Goal: Information Seeking & Learning: Learn about a topic

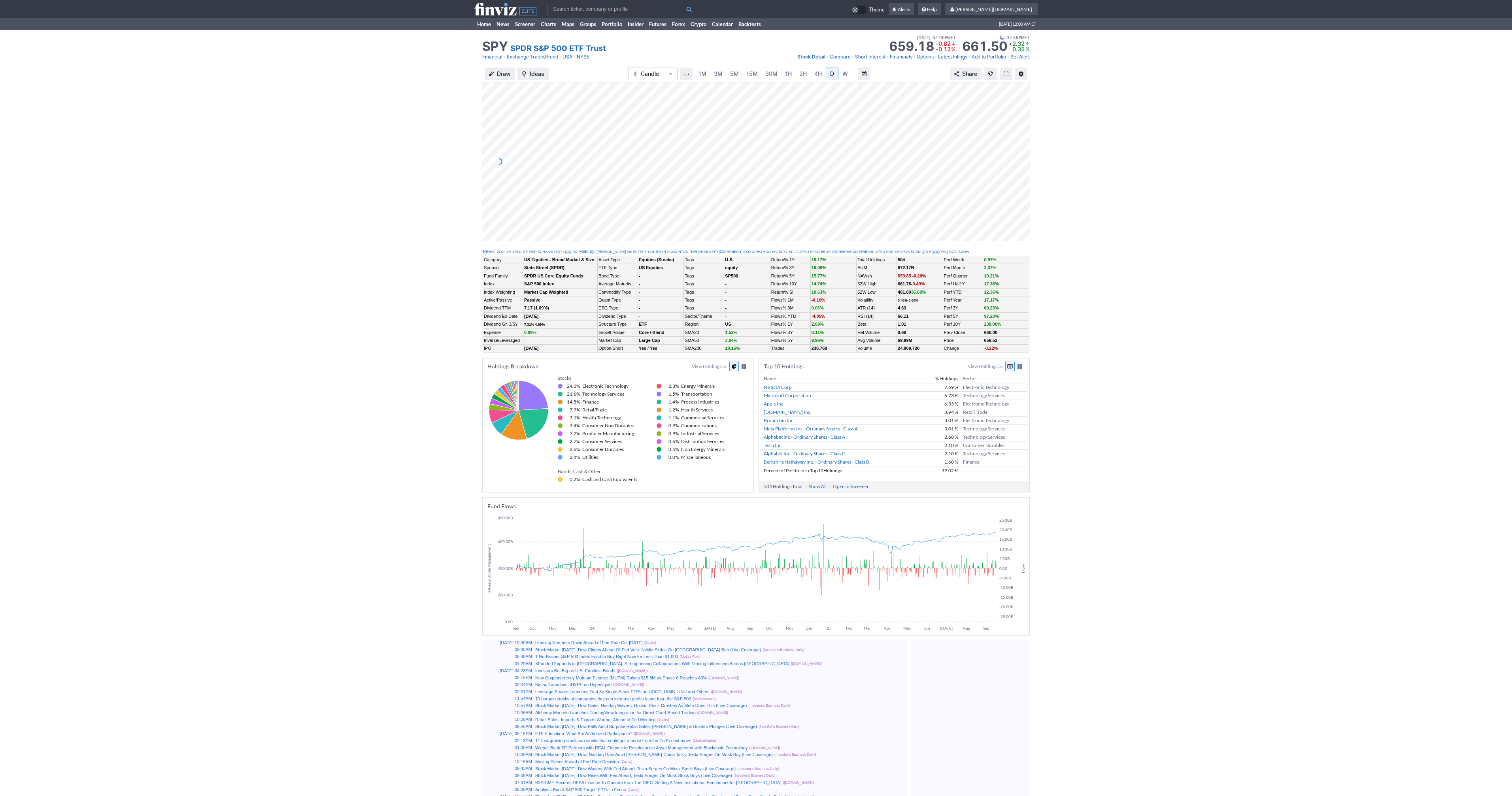
scroll to position [0, 8]
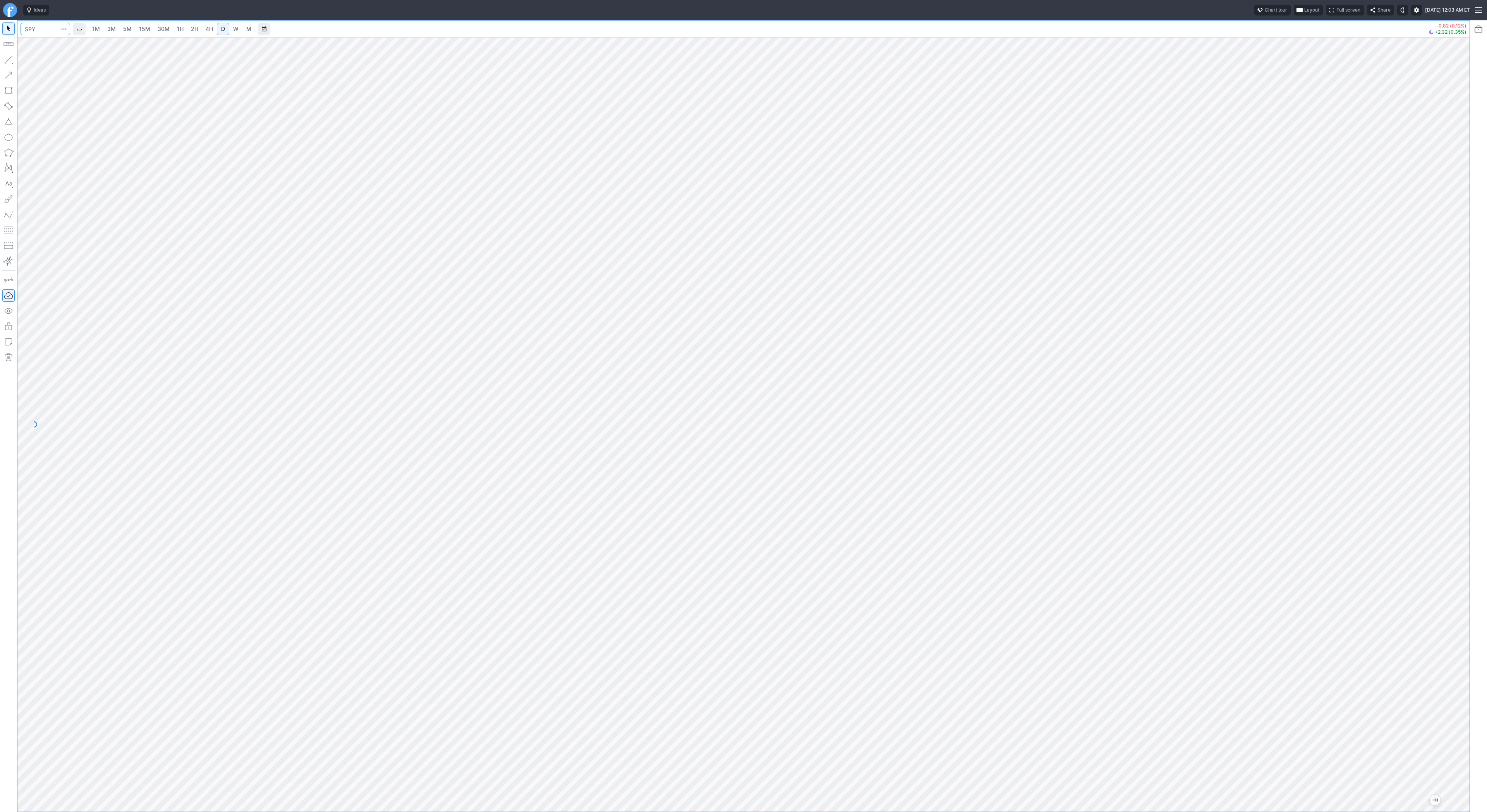
click at [40, 27] on input "Search" at bounding box center [46, 29] width 50 height 12
type input "@es"
click at [46, 43] on span "@ES" at bounding box center [40, 46] width 25 height 6
click at [108, 29] on span "3M" at bounding box center [111, 28] width 9 height 6
click at [131, 29] on link "5M" at bounding box center [127, 29] width 16 height 12
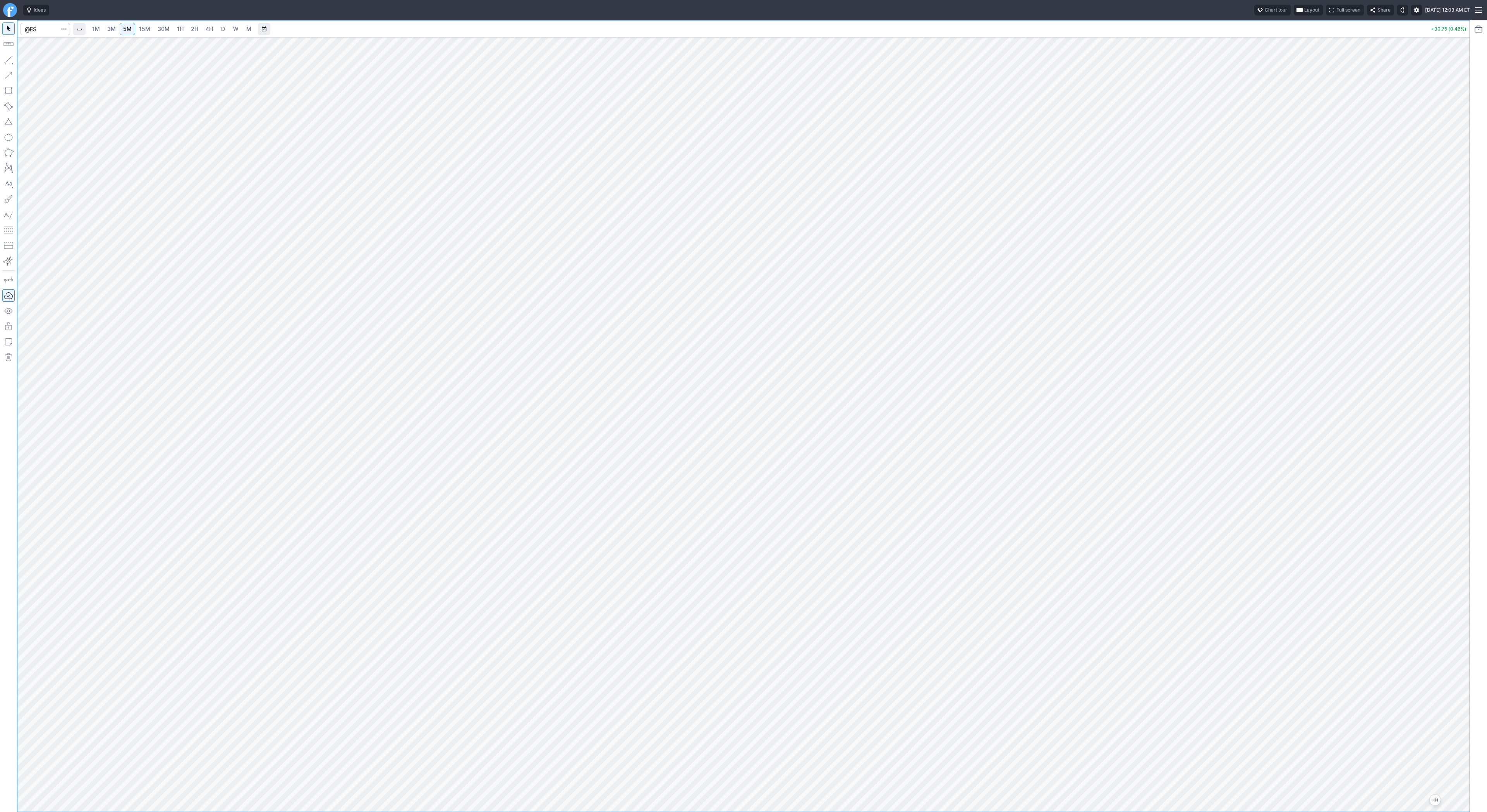
click at [143, 24] on link "15M" at bounding box center [145, 29] width 18 height 12
click at [8, 56] on button "button" at bounding box center [8, 59] width 12 height 12
click at [38, 28] on input "Search" at bounding box center [46, 29] width 50 height 12
type input "@nq"
click at [46, 32] on input "Search" at bounding box center [46, 29] width 50 height 12
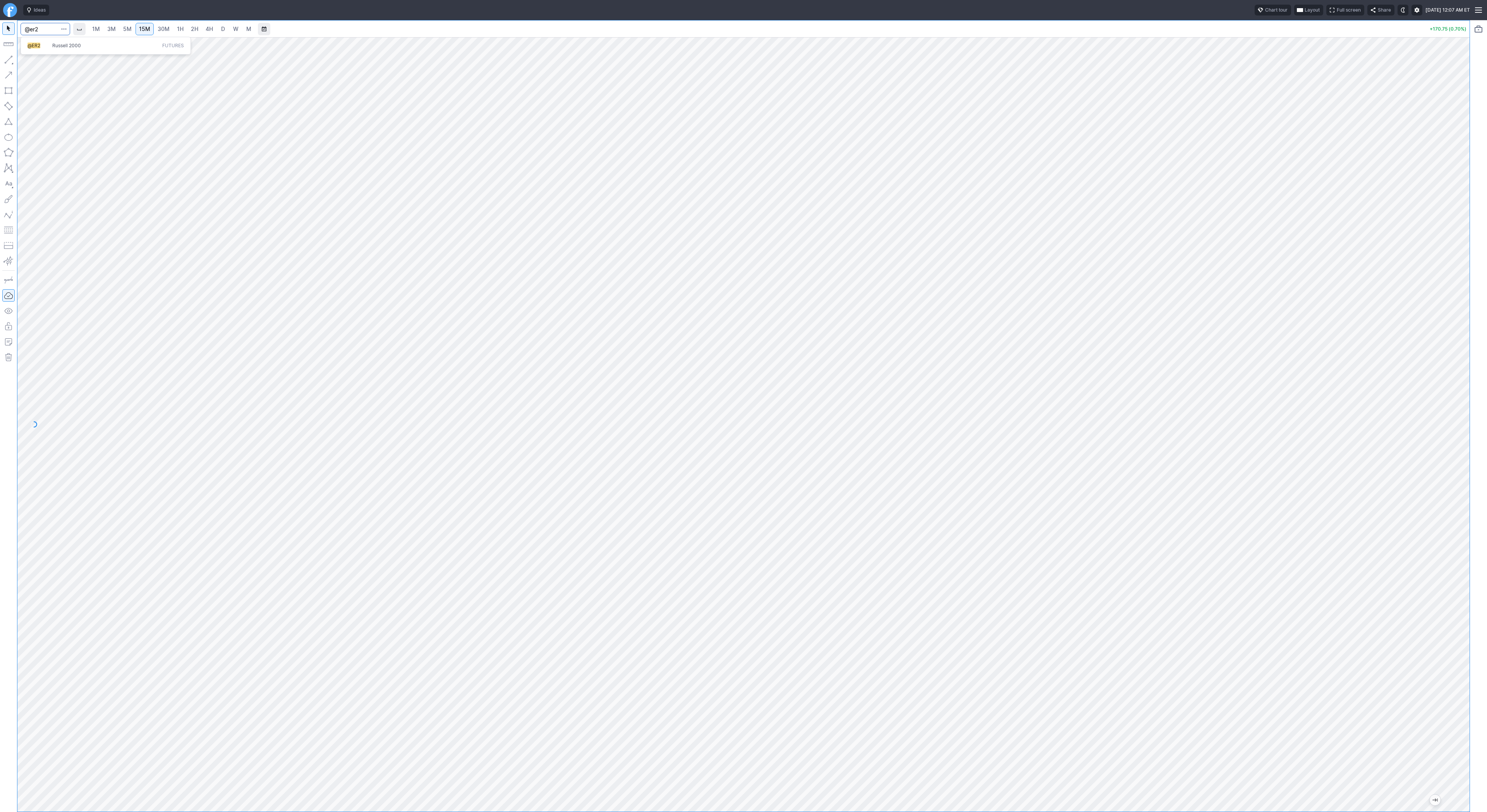
type input "@er2"
click at [61, 50] on button "@ER2 Russell 2000 Futures" at bounding box center [106, 46] width 163 height 11
click at [107, 29] on span "3M" at bounding box center [111, 28] width 9 height 6
click at [159, 31] on span "30M" at bounding box center [163, 28] width 12 height 6
click at [125, 32] on span "5M" at bounding box center [127, 28] width 9 height 6
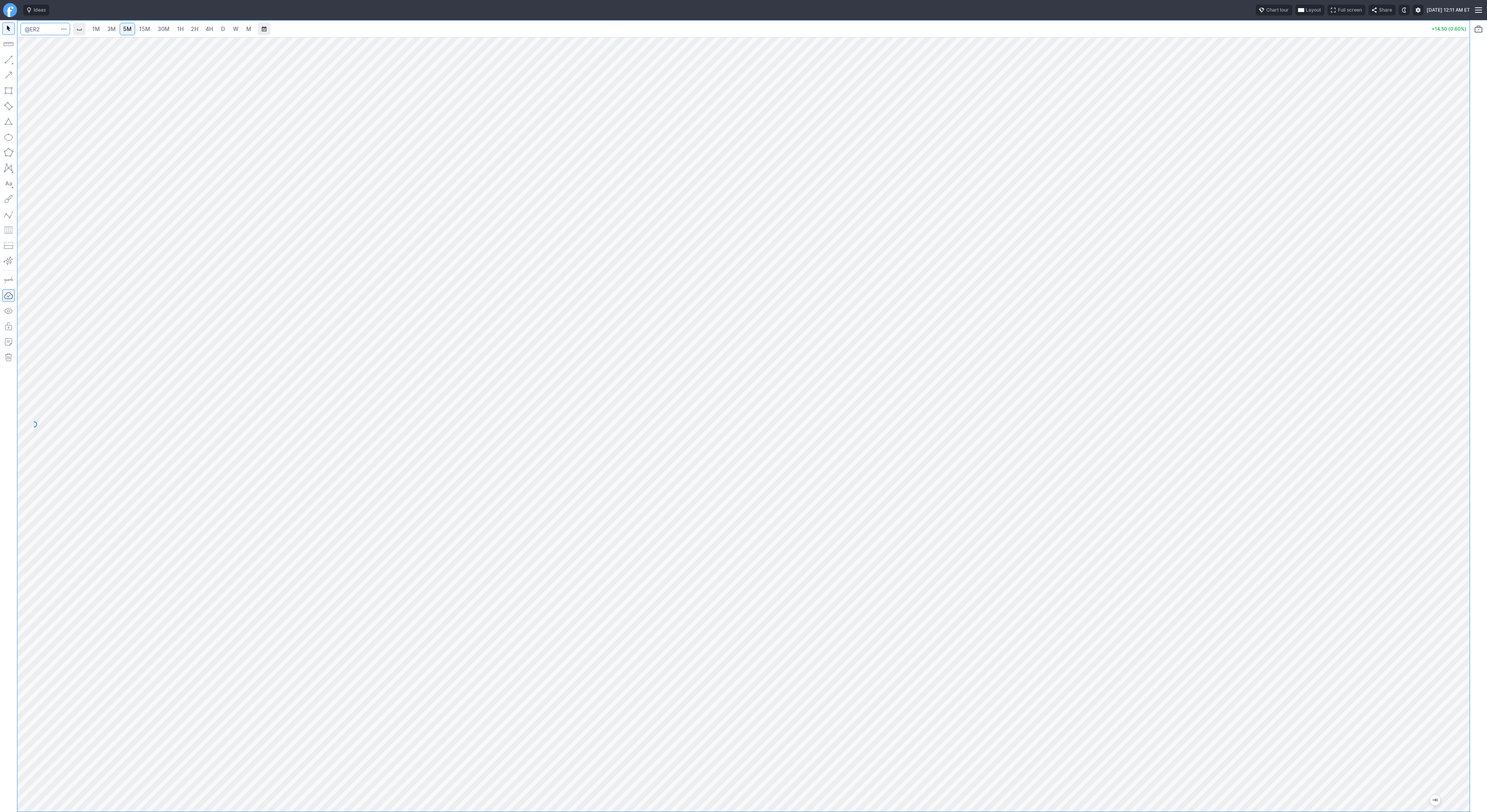
click at [38, 30] on input "Search" at bounding box center [46, 29] width 50 height 12
type input "E"
type input "@es"
click at [50, 45] on span "@ES" at bounding box center [40, 46] width 25 height 6
click at [185, 29] on link "1H" at bounding box center [180, 29] width 13 height 12
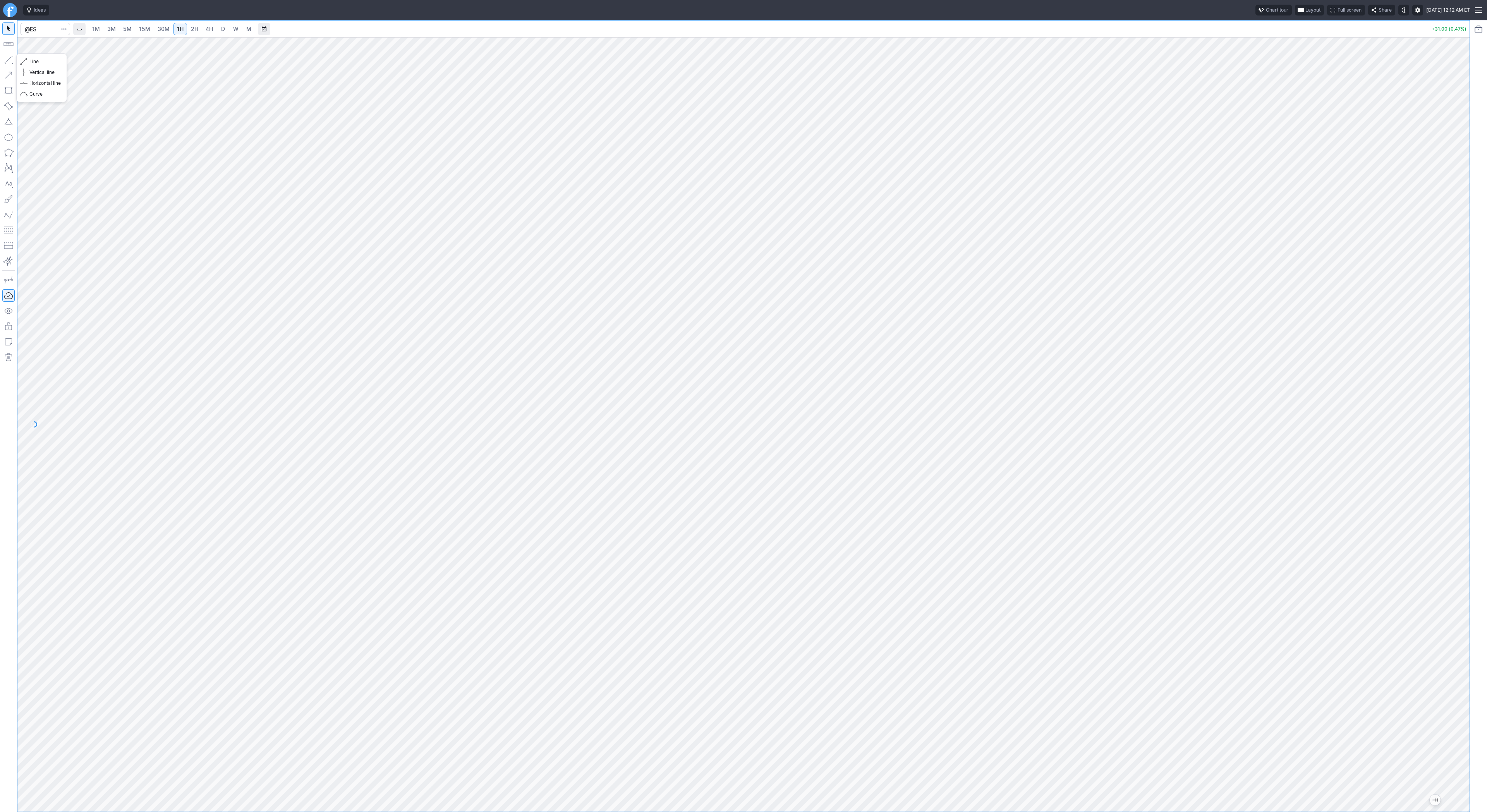
click at [8, 58] on button "button" at bounding box center [8, 59] width 12 height 12
click at [108, 32] on span "3M" at bounding box center [111, 29] width 9 height 8
click at [47, 28] on input "Search" at bounding box center [46, 29] width 50 height 12
type input "@nq"
click at [89, 46] on span "Nasdaq 100" at bounding box center [106, 46] width 110 height 6
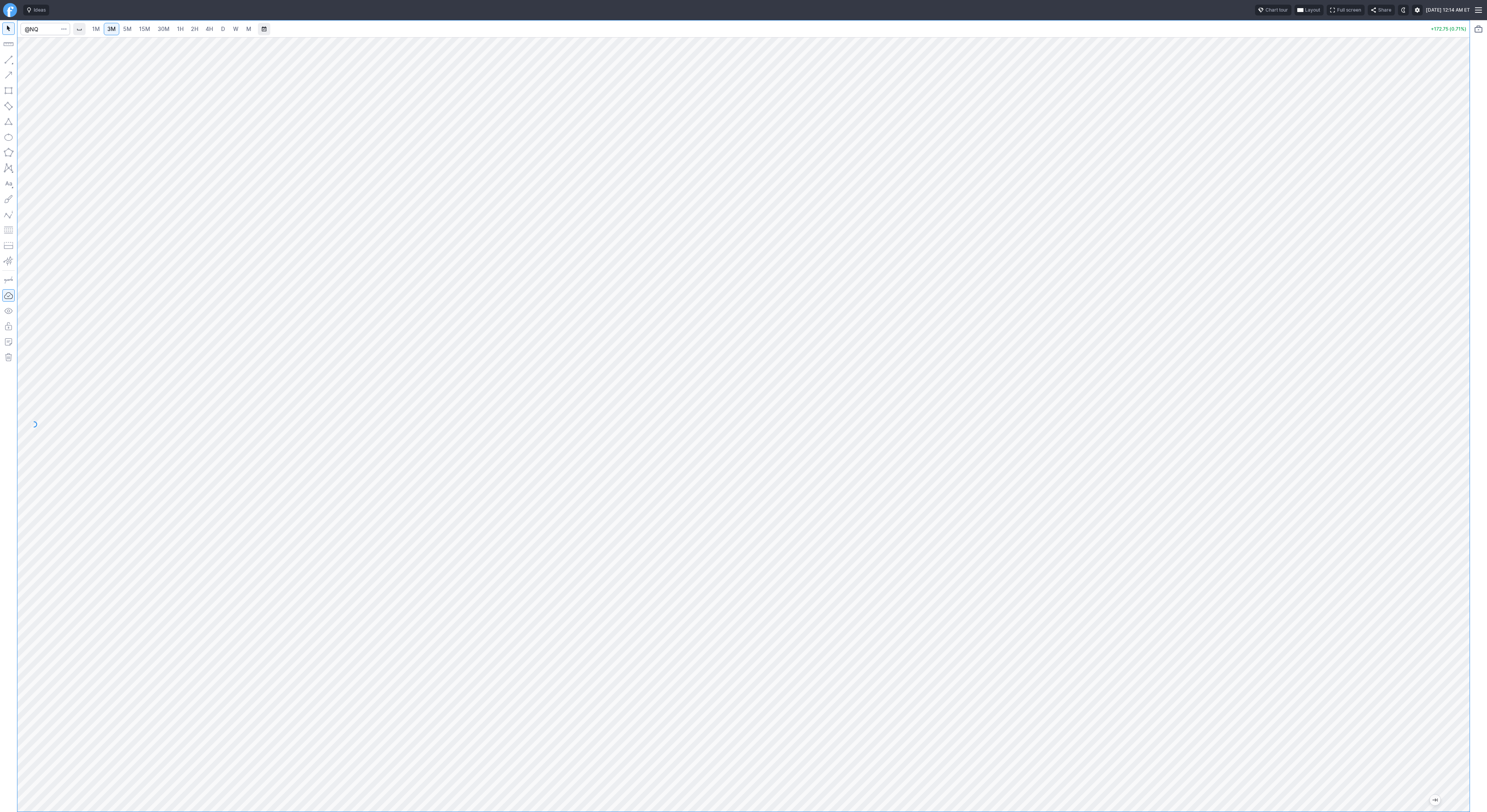
click at [196, 31] on span "2H" at bounding box center [195, 28] width 8 height 6
click at [1479, 357] on div "1M 3M 5M 15M 30M 1H 2H 4H D W M +172.75 (0.71%)" at bounding box center [744, 416] width 1487 height 792
click at [38, 61] on span "Line" at bounding box center [45, 61] width 31 height 8
click at [9, 57] on button "button" at bounding box center [8, 59] width 12 height 12
click at [114, 29] on span "3M" at bounding box center [111, 28] width 9 height 6
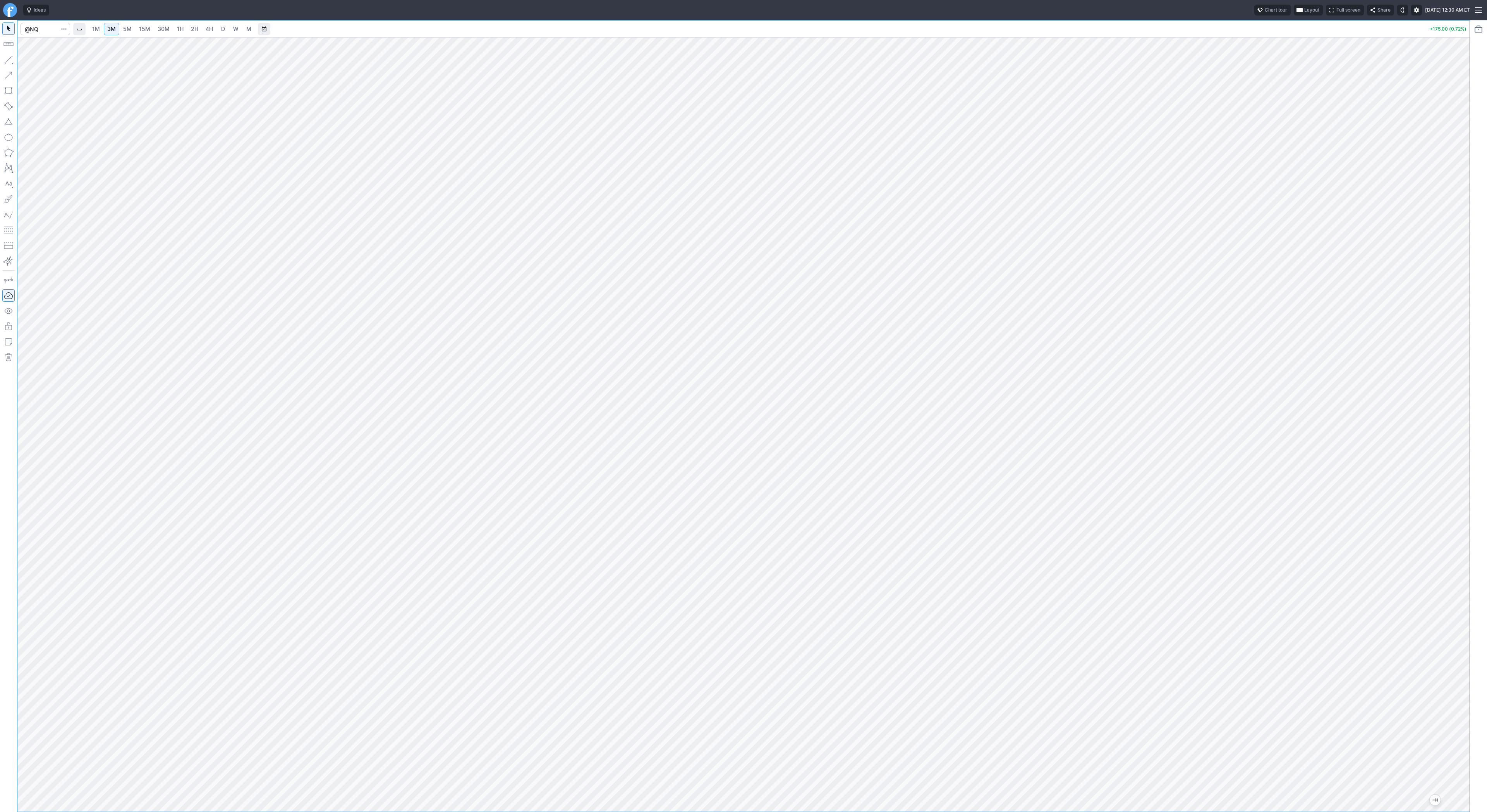
click at [174, 31] on link "1H" at bounding box center [180, 29] width 13 height 12
click at [0, 179] on html "Ideas Chart tour Layout Full screen Share Thu SEP 18 2025 12:30 AM ET 1M 3M 5M …" at bounding box center [744, 406] width 1487 height 812
click at [111, 29] on span "3M" at bounding box center [111, 28] width 9 height 6
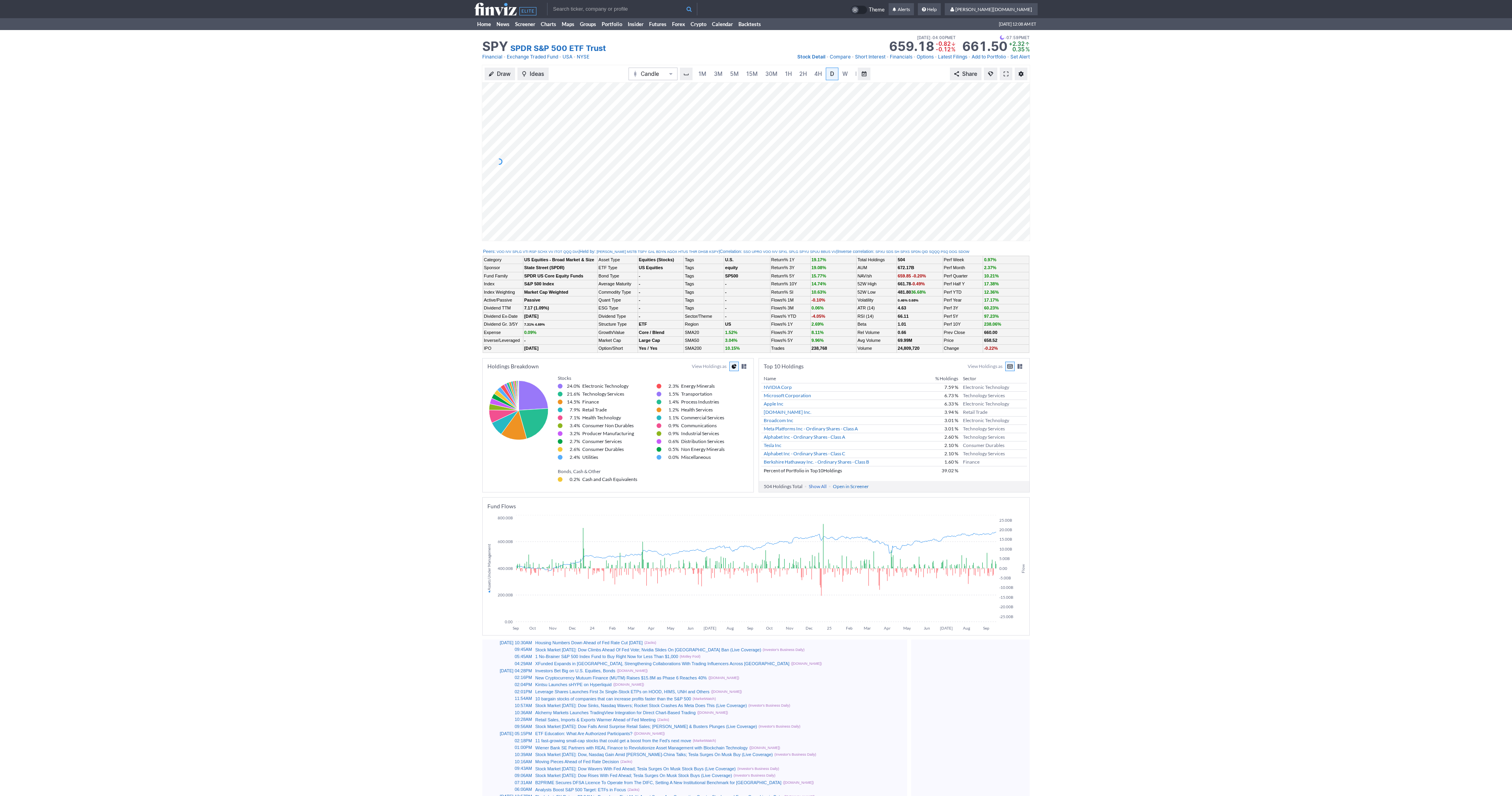
scroll to position [0, 8]
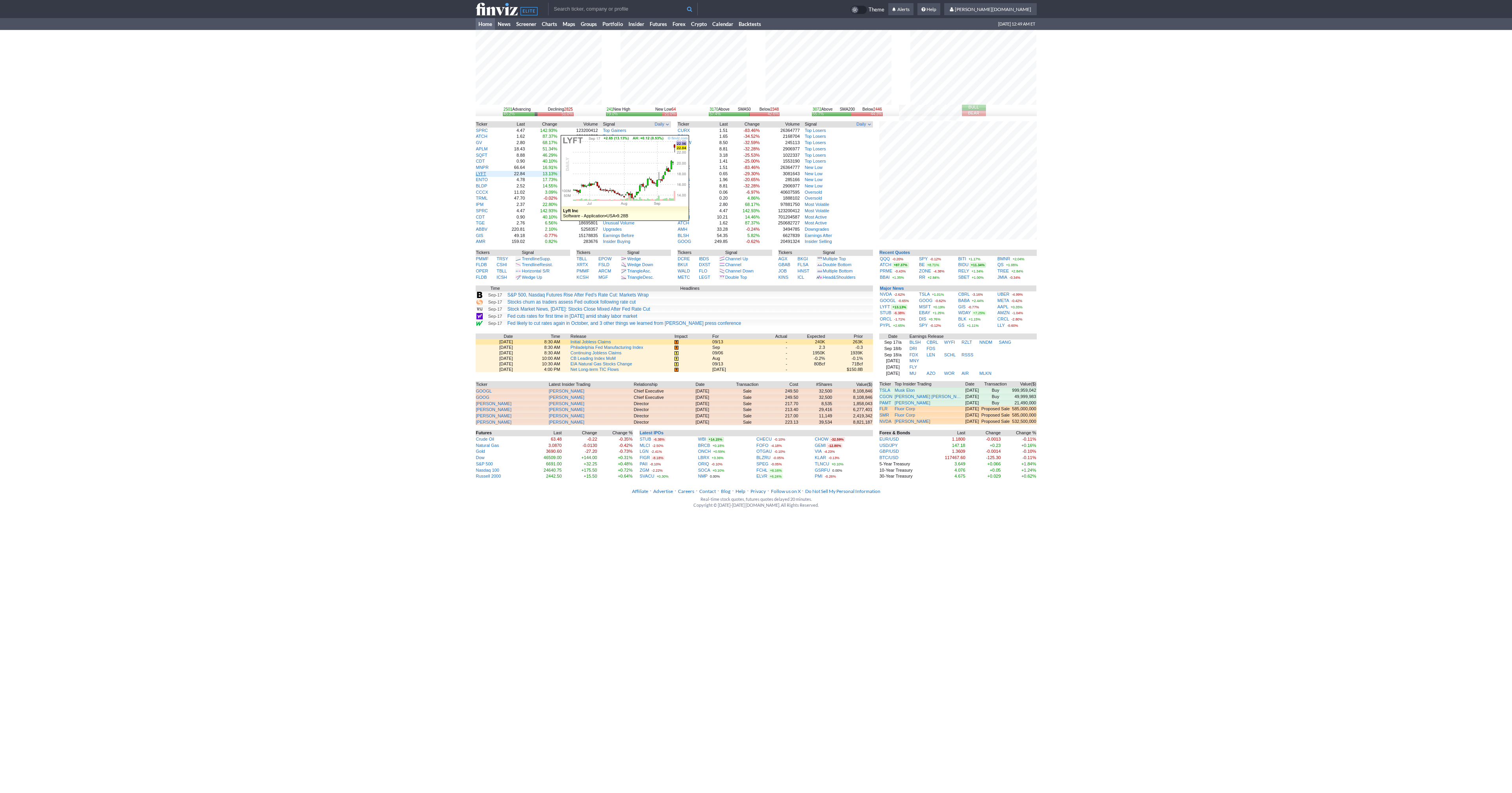
click at [482, 173] on link "LYFT" at bounding box center [481, 174] width 10 height 5
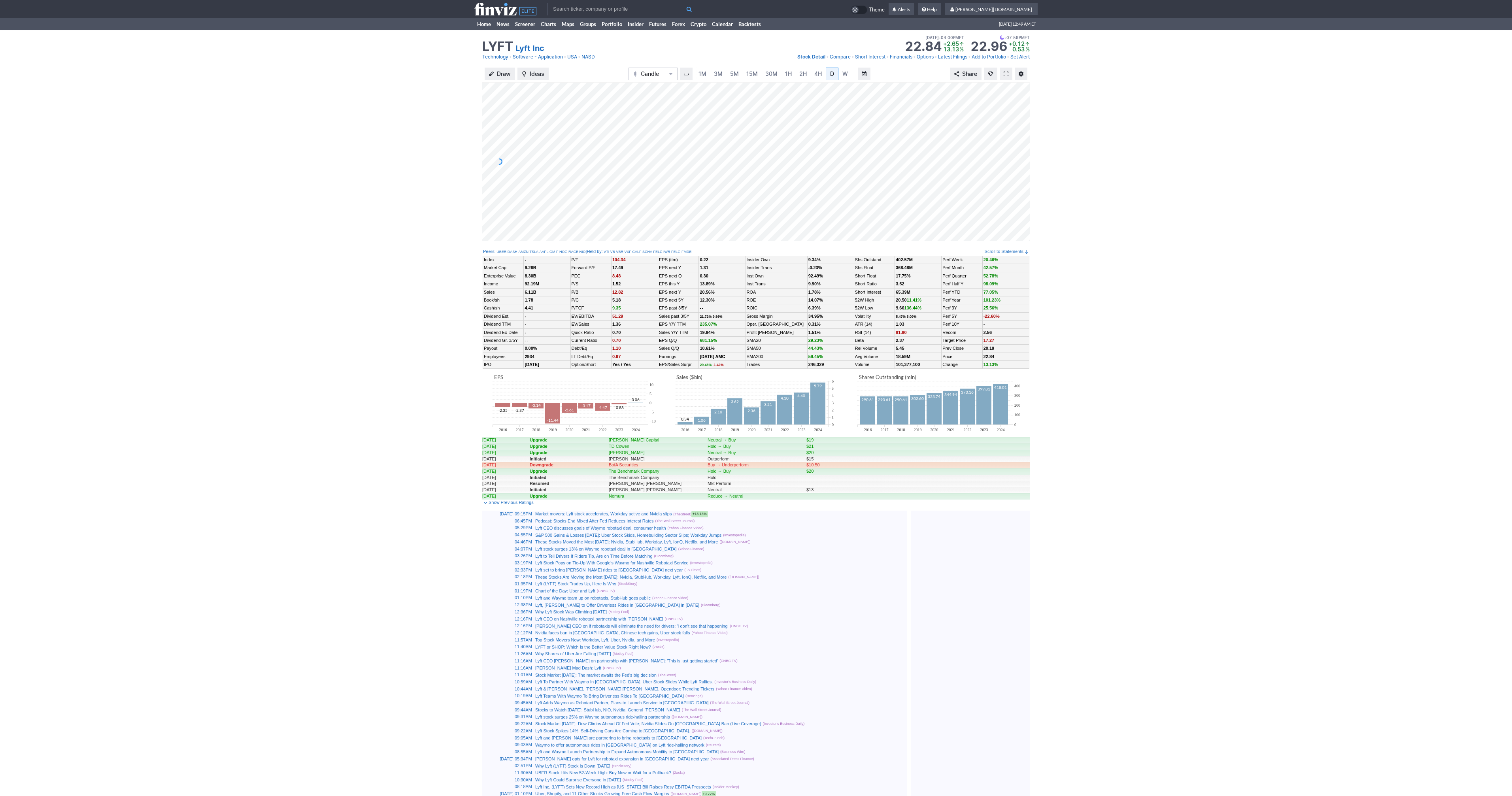
scroll to position [0, 8]
click at [1007, 74] on span at bounding box center [1006, 74] width 5 height 6
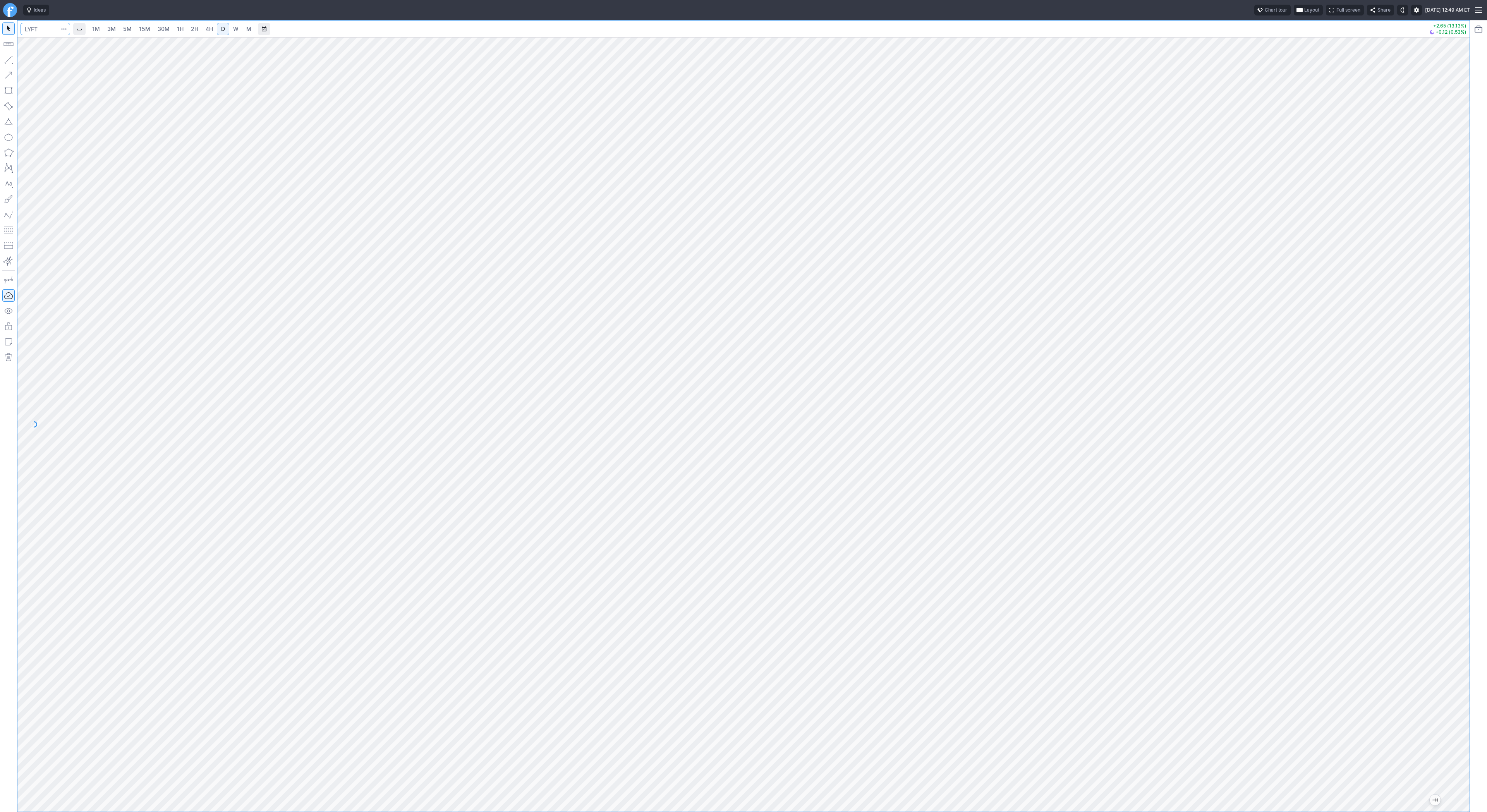
click at [38, 29] on input "Search" at bounding box center [46, 29] width 50 height 12
type input "@es"
click at [61, 44] on span "S&P 500" at bounding box center [62, 46] width 20 height 6
click at [1486, 267] on div "1M 3M 5M 15M 30M 1H 2H 4H D W M +32.25 (0.48%)" at bounding box center [744, 416] width 1487 height 792
click at [196, 29] on span "2H" at bounding box center [195, 28] width 8 height 6
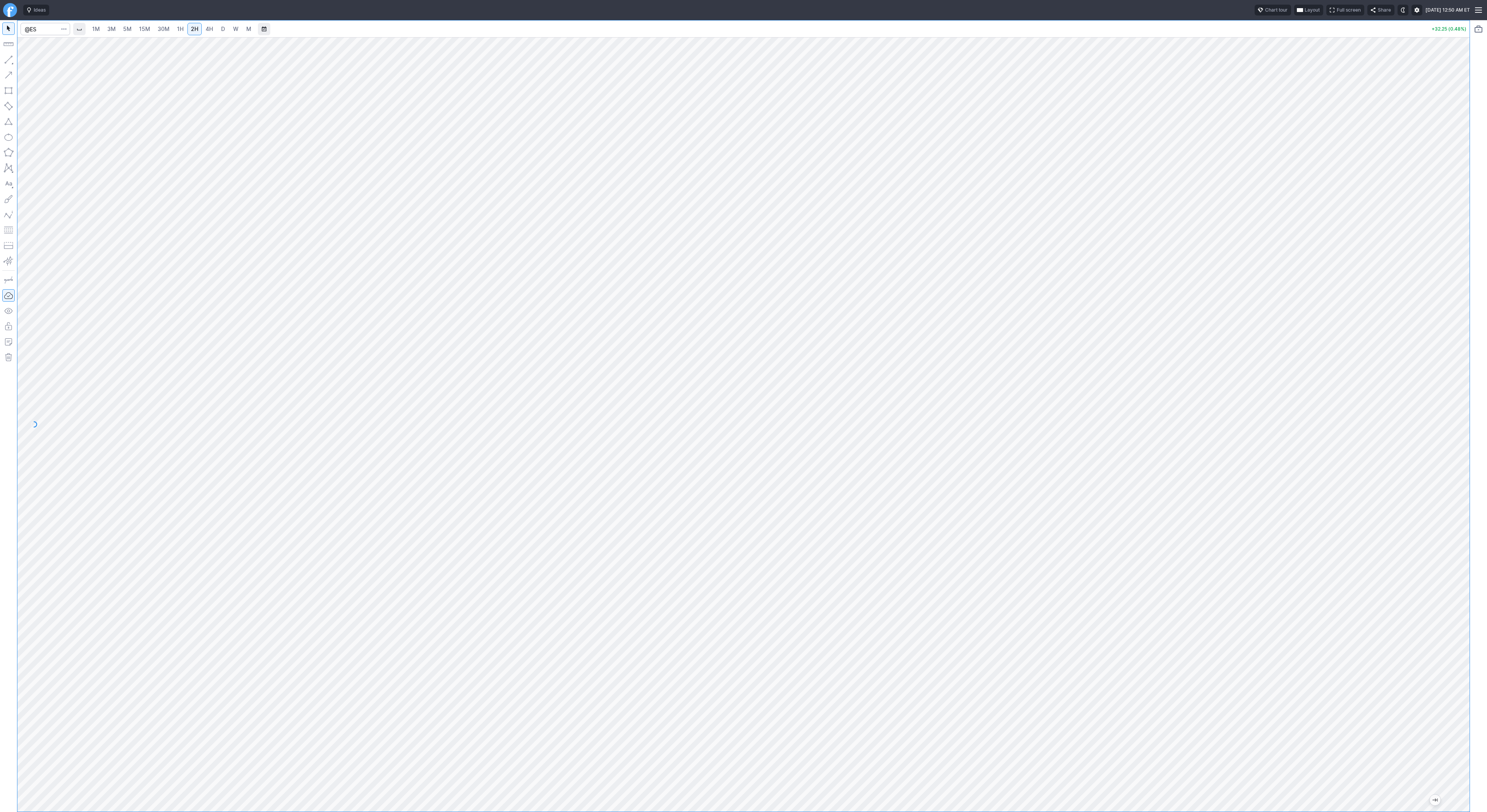
click at [7, 57] on button "button" at bounding box center [8, 59] width 12 height 12
drag, startPoint x: 1460, startPoint y: 230, endPoint x: 1454, endPoint y: 330, distance: 100.2
click at [1455, 331] on div at bounding box center [1462, 422] width 16 height 755
click at [9, 60] on button "button" at bounding box center [8, 59] width 12 height 12
click at [106, 29] on link "3M" at bounding box center [111, 29] width 16 height 12
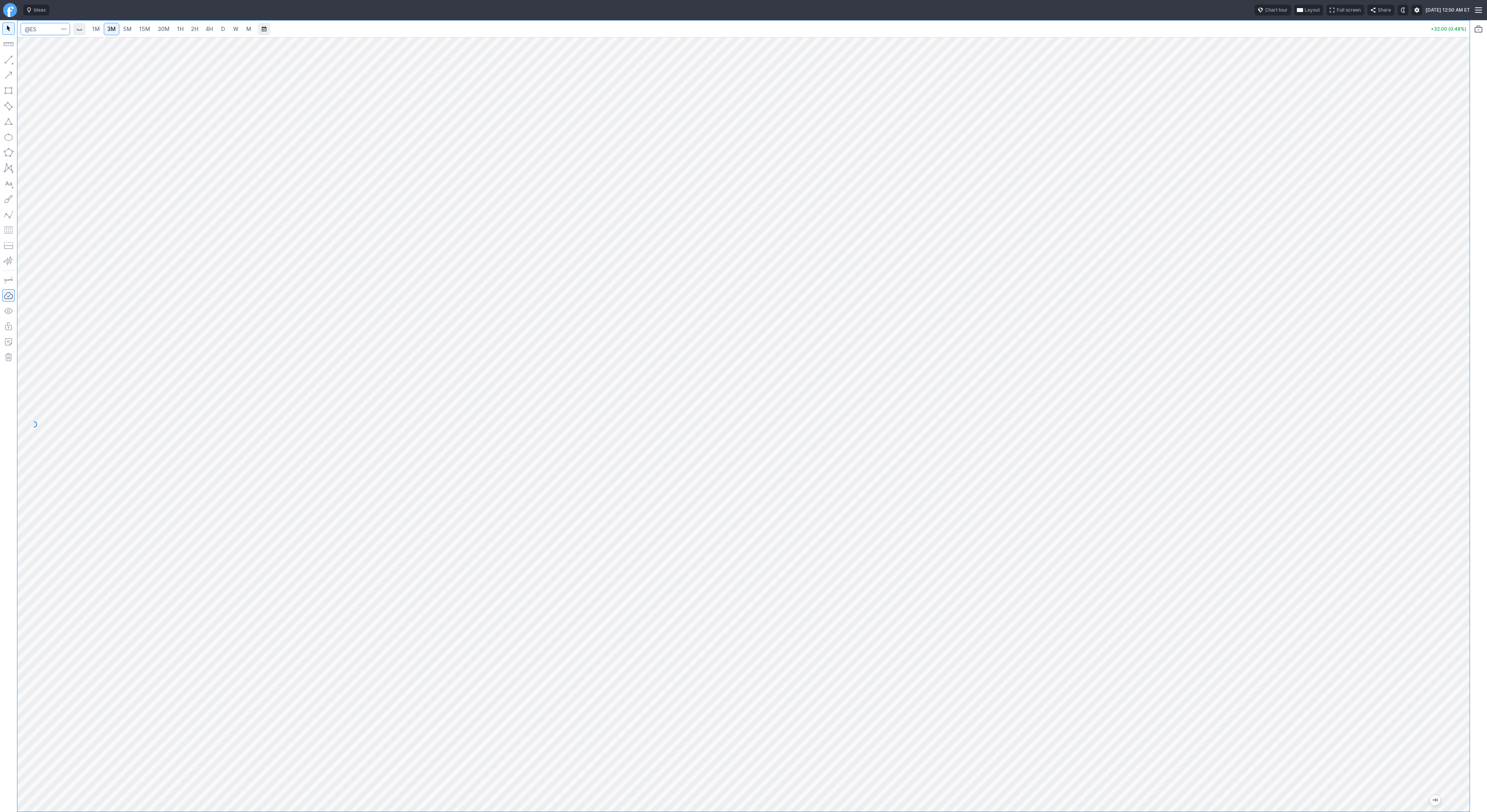
click at [36, 32] on input "Search" at bounding box center [46, 29] width 50 height 12
click at [167, 30] on span "30M" at bounding box center [163, 28] width 12 height 6
click at [10, 57] on button "button" at bounding box center [8, 59] width 12 height 12
click at [5, 57] on button "button" at bounding box center [8, 59] width 12 height 12
click at [9, 58] on button "button" at bounding box center [8, 59] width 12 height 12
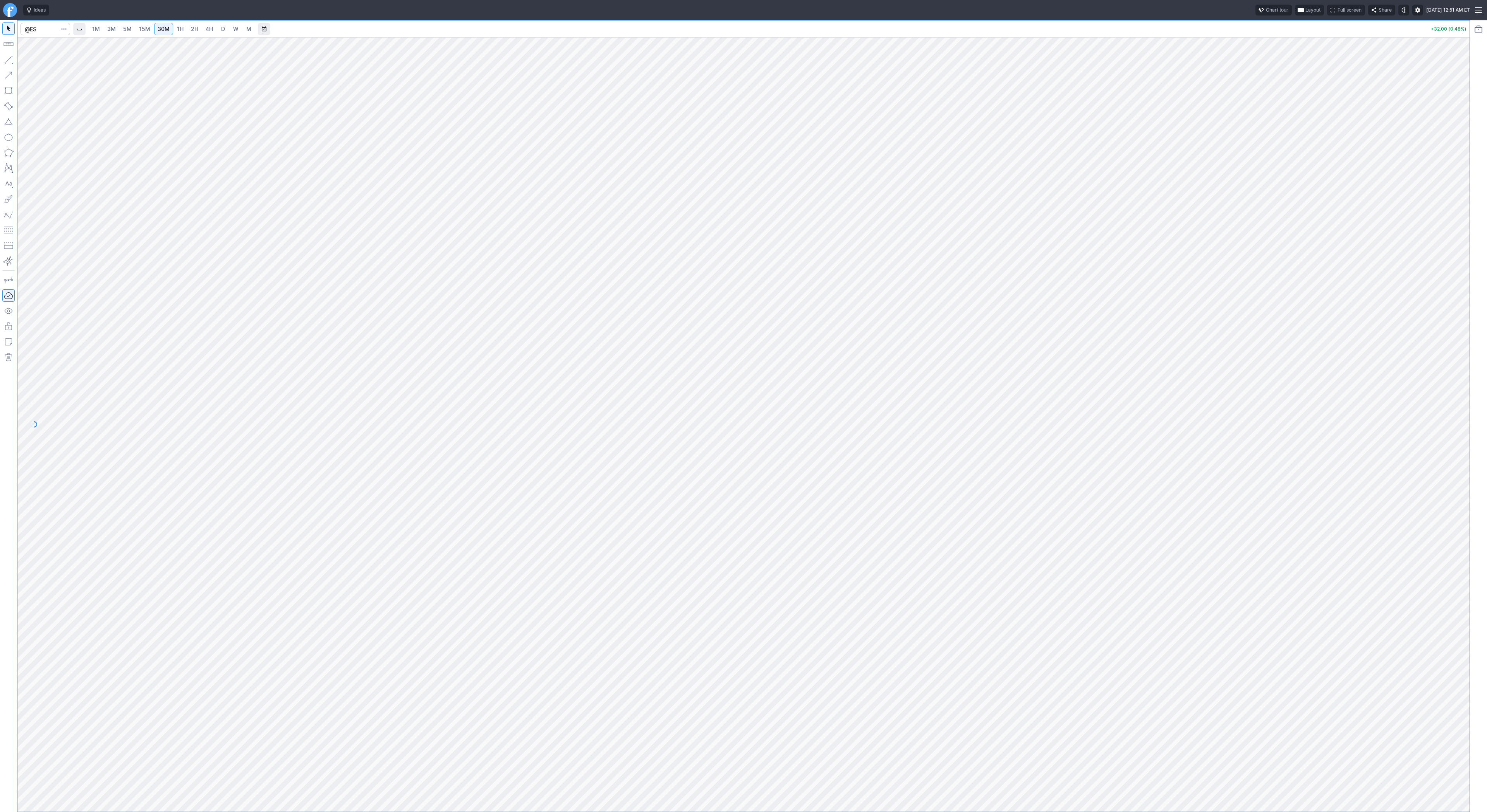
click at [5, 58] on button "button" at bounding box center [8, 59] width 12 height 12
click at [112, 26] on span "3M" at bounding box center [111, 28] width 9 height 6
click at [139, 28] on span "15M" at bounding box center [144, 28] width 11 height 6
click at [41, 63] on span "Line" at bounding box center [45, 61] width 31 height 8
click at [4, 58] on button "button" at bounding box center [8, 59] width 12 height 12
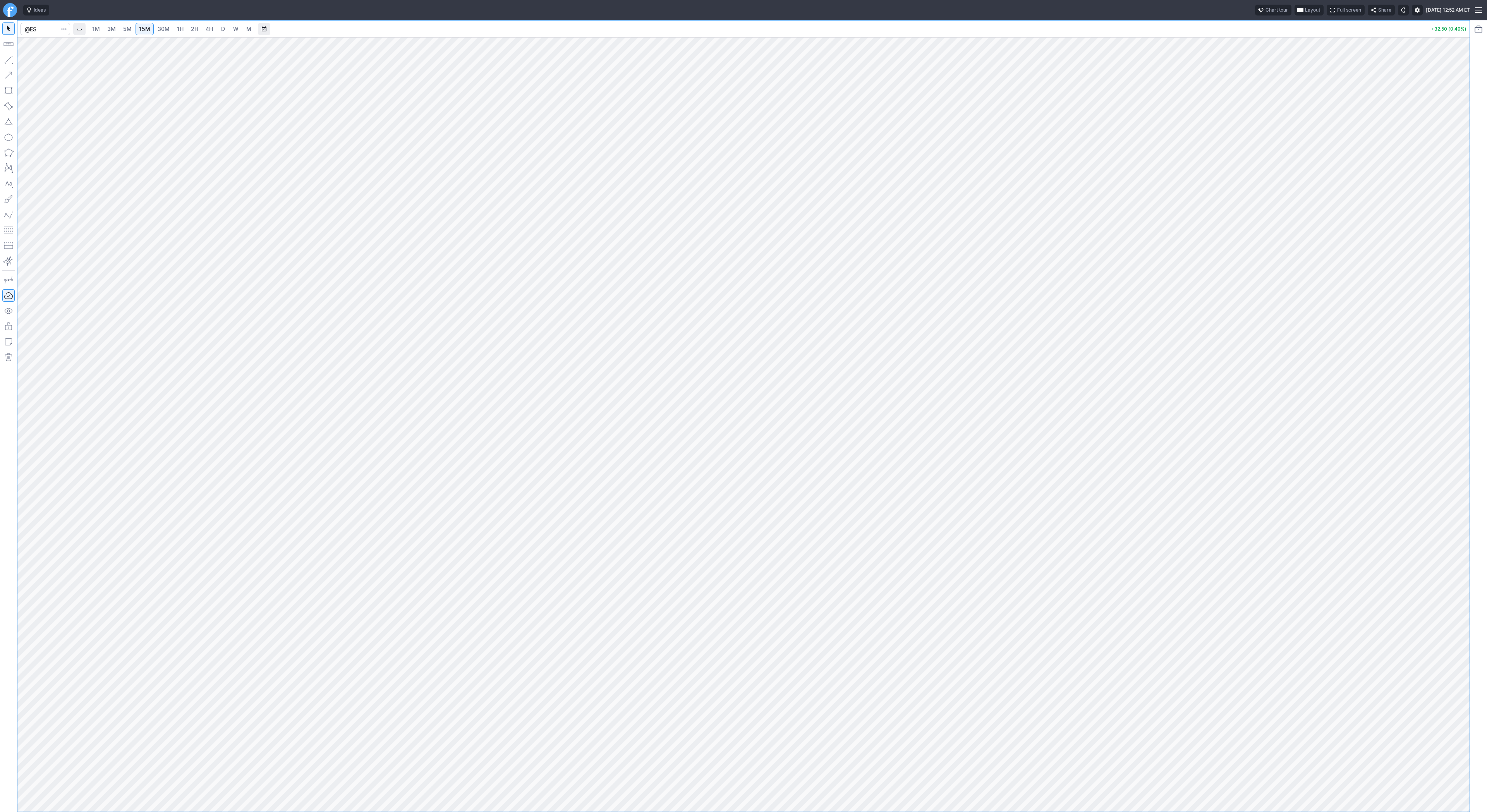
click at [10, 59] on button "button" at bounding box center [8, 59] width 12 height 12
click at [0, 112] on html "Ideas Chart tour Layout Full screen Share Thu SEP 18 2025 12:52 AM ET 1M 3M 5M …" at bounding box center [744, 406] width 1487 height 812
click at [12, 57] on button "button" at bounding box center [8, 59] width 12 height 12
click at [38, 27] on input "Search" at bounding box center [46, 29] width 50 height 12
type input "@nq"
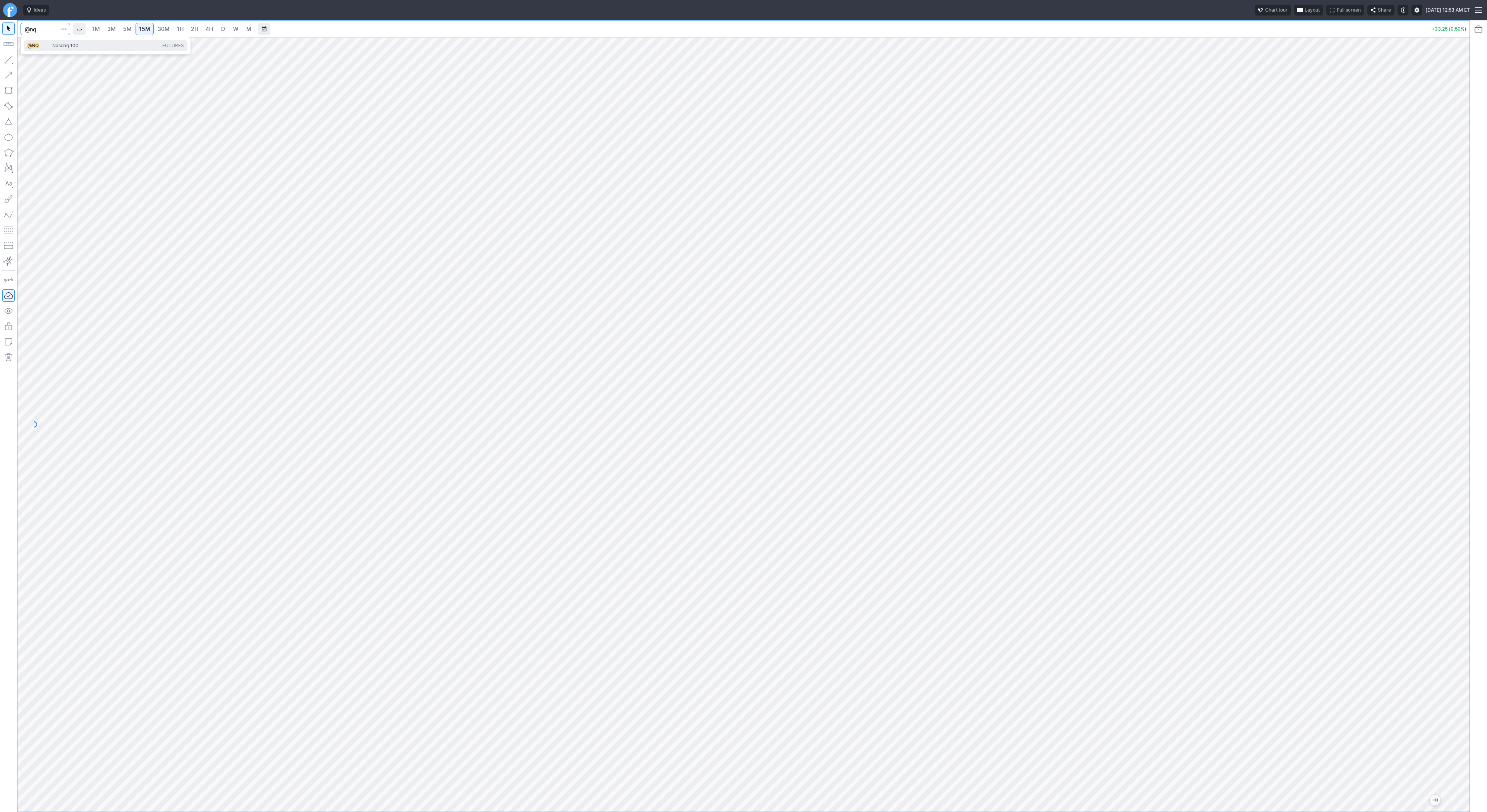
click at [61, 45] on span "Nasdaq 100" at bounding box center [66, 46] width 27 height 6
click at [165, 33] on link "30M" at bounding box center [163, 29] width 19 height 12
click at [8, 59] on button "button" at bounding box center [8, 59] width 12 height 12
click at [10, 57] on button "button" at bounding box center [8, 59] width 12 height 12
click at [177, 30] on span "1H" at bounding box center [180, 28] width 6 height 6
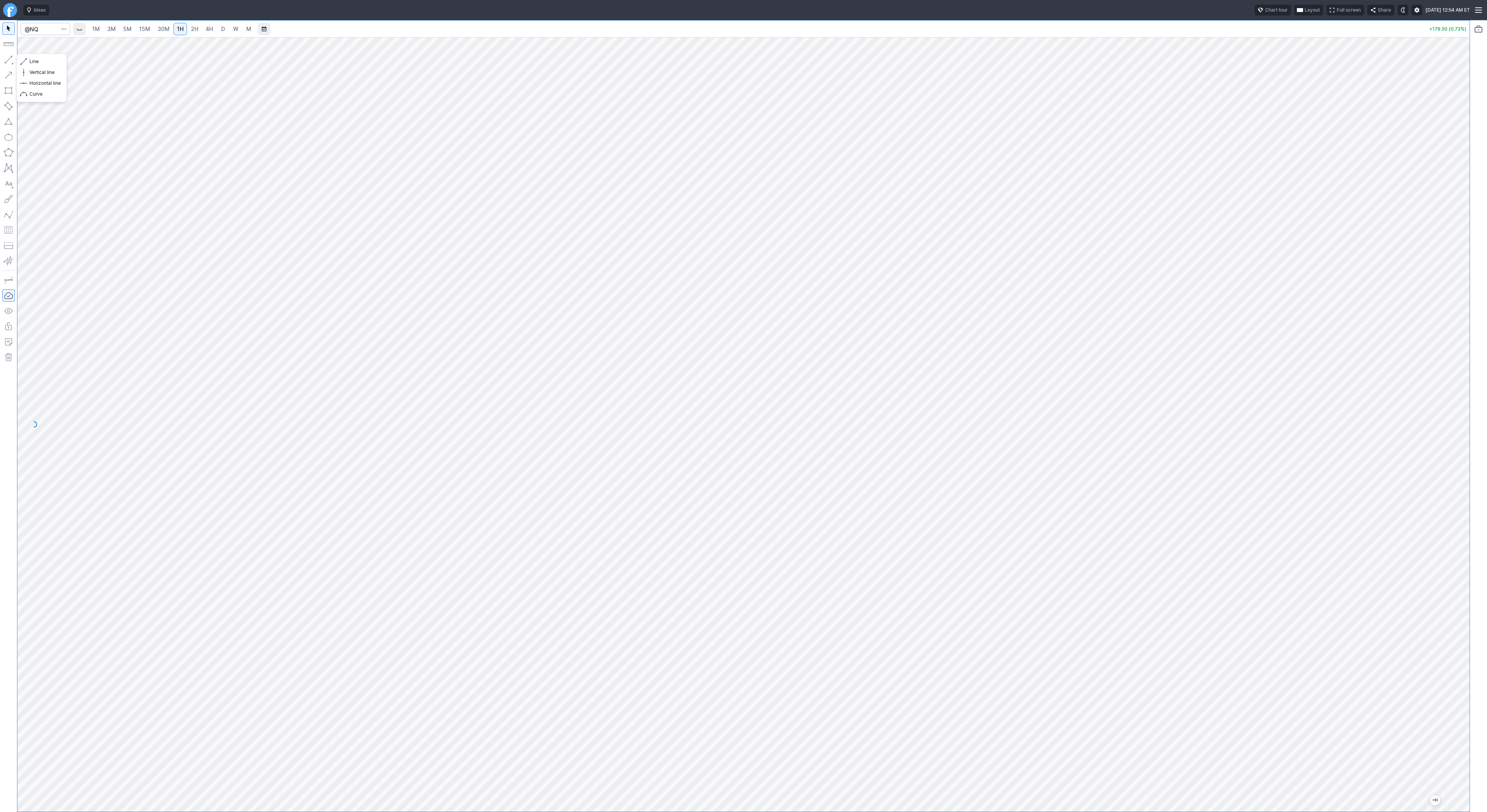
click at [5, 59] on button "button" at bounding box center [8, 59] width 12 height 12
click at [158, 30] on span "30M" at bounding box center [163, 28] width 12 height 6
click at [175, 27] on link "1H" at bounding box center [180, 29] width 13 height 12
click at [6, 58] on button "button" at bounding box center [8, 59] width 12 height 12
click at [10, 59] on button "button" at bounding box center [8, 59] width 12 height 12
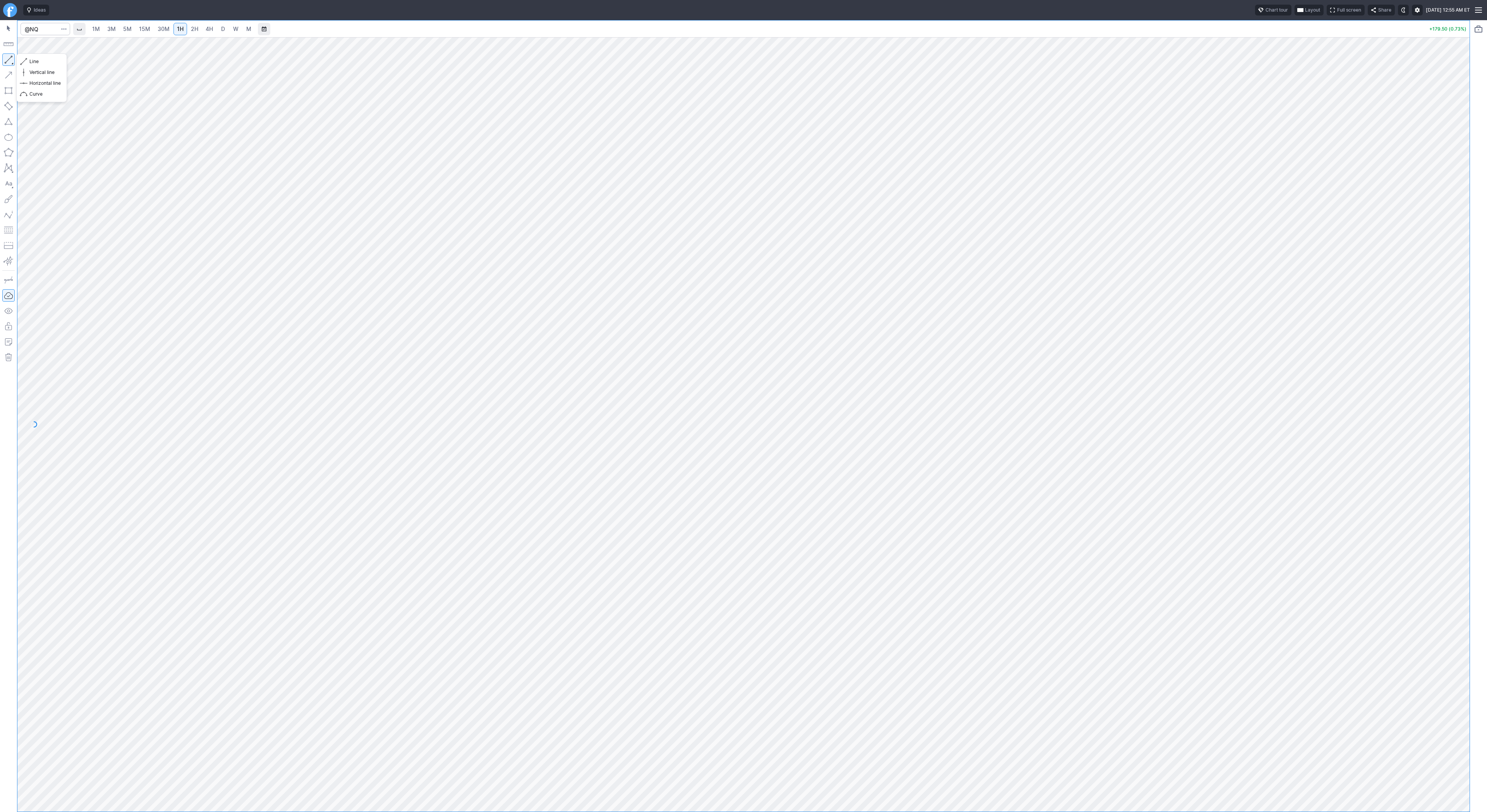
click at [11, 61] on button "button" at bounding box center [8, 59] width 12 height 12
click at [9, 61] on button "button" at bounding box center [8, 59] width 12 height 12
click at [8, 58] on button "button" at bounding box center [8, 59] width 12 height 12
click at [37, 61] on span "Line" at bounding box center [45, 61] width 31 height 8
click at [12, 60] on button "button" at bounding box center [8, 59] width 12 height 12
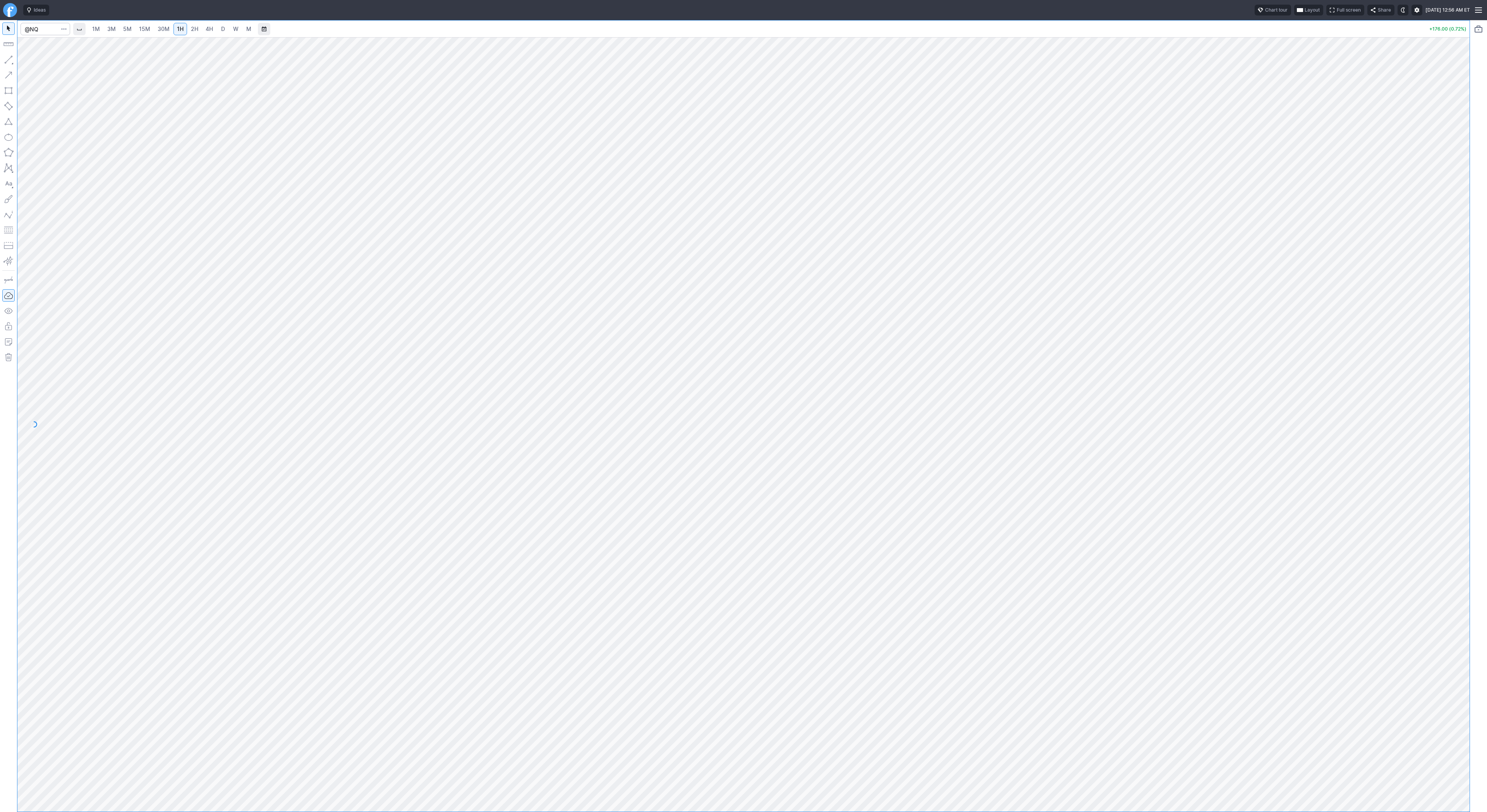
click at [8, 57] on button "button" at bounding box center [8, 59] width 12 height 12
click at [191, 31] on span "2H" at bounding box center [195, 28] width 8 height 6
click at [1486, 340] on div "1M 3M 5M 15M 30M 1H 2H 4H D W M +179.00 (0.73%)" at bounding box center [744, 416] width 1487 height 792
click at [7, 59] on button "button" at bounding box center [8, 59] width 12 height 12
click at [11, 58] on button "button" at bounding box center [8, 59] width 12 height 12
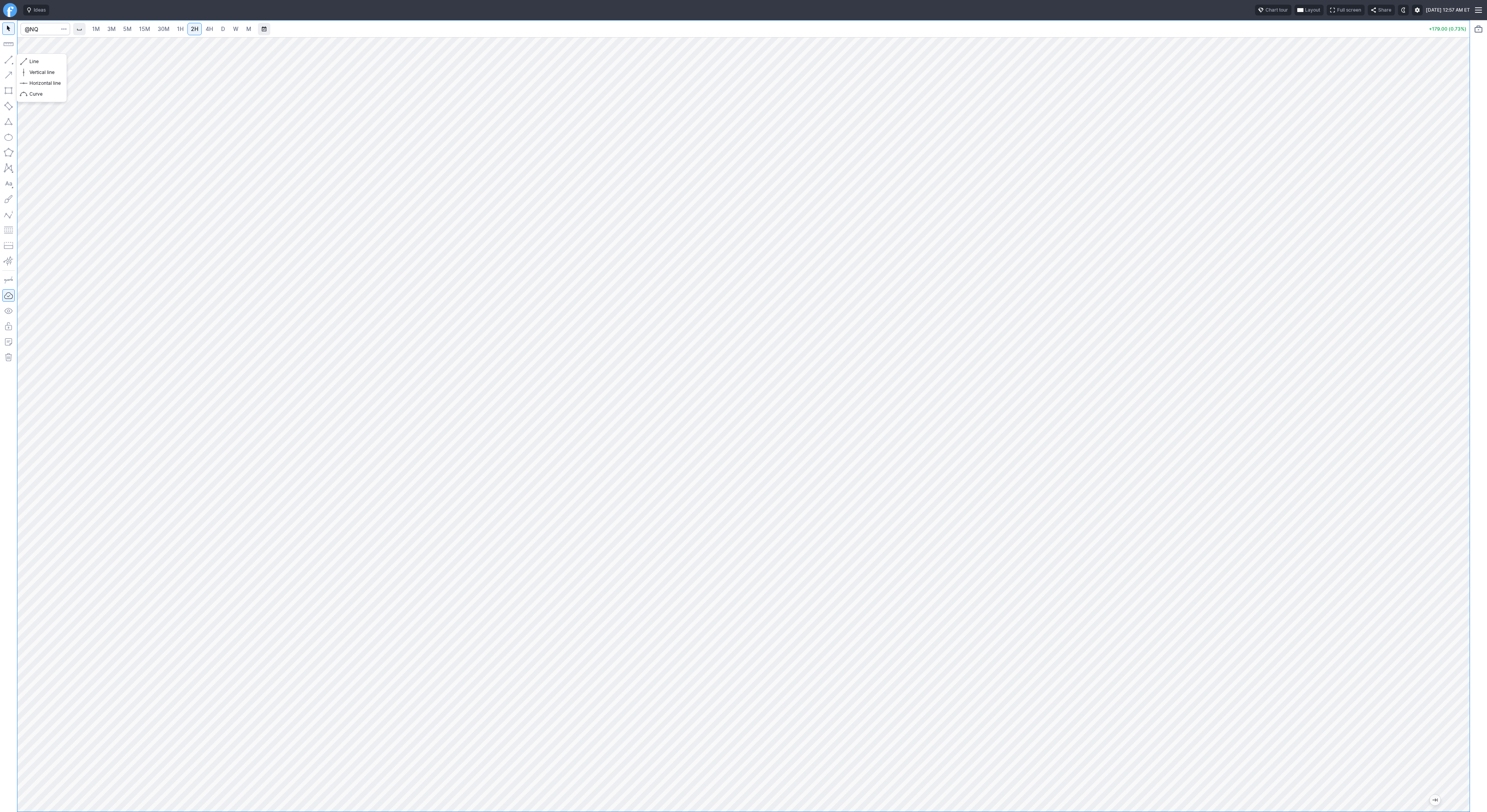
click at [13, 61] on button "button" at bounding box center [8, 59] width 12 height 12
click at [10, 62] on button "button" at bounding box center [8, 59] width 12 height 12
click at [0, 183] on html "Ideas Chart tour Layout Full screen Share Thu SEP 18 2025 12:58 AM ET 1M 3M 5M …" at bounding box center [744, 406] width 1487 height 812
click at [0, 274] on html "Ideas Chart tour Layout Full screen Share Thu SEP 18 2025 12:58 AM ET 1M 3M 5M …" at bounding box center [744, 406] width 1487 height 812
click at [0, 91] on html "Ideas Chart tour Layout Full screen Share Thu SEP 18 2025 12:58 AM ET 1M 3M 5M …" at bounding box center [744, 406] width 1487 height 812
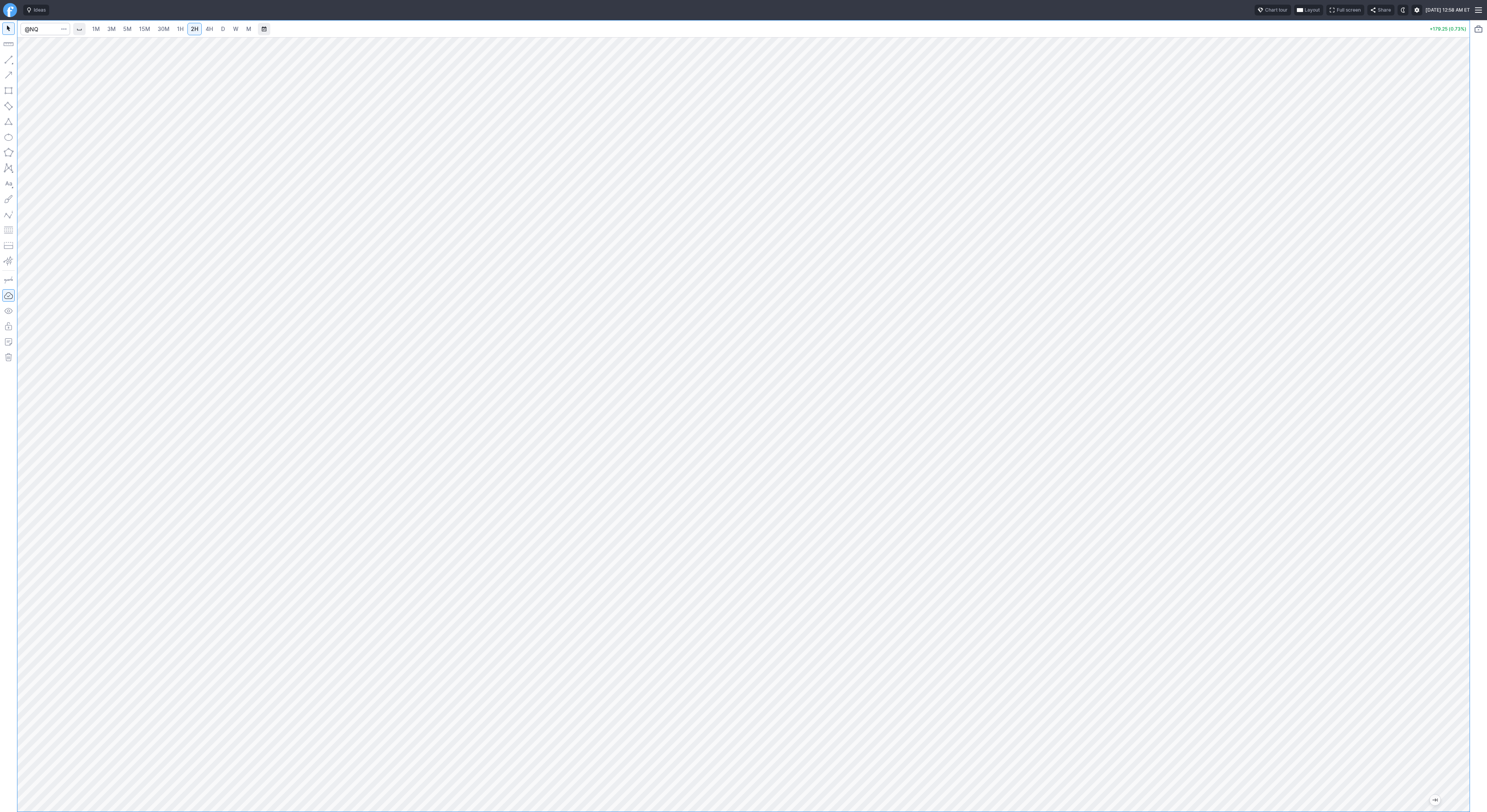
click at [0, 85] on html "Ideas Chart tour Layout Full screen Share Thu SEP 18 2025 12:58 AM ET 1M 3M 5M …" at bounding box center [744, 406] width 1487 height 812
click at [10, 61] on button "button" at bounding box center [8, 59] width 12 height 12
click at [9, 62] on button "button" at bounding box center [8, 59] width 12 height 12
drag, startPoint x: 1461, startPoint y: 253, endPoint x: 1459, endPoint y: 292, distance: 39.1
click at [1459, 292] on div at bounding box center [1462, 422] width 16 height 755
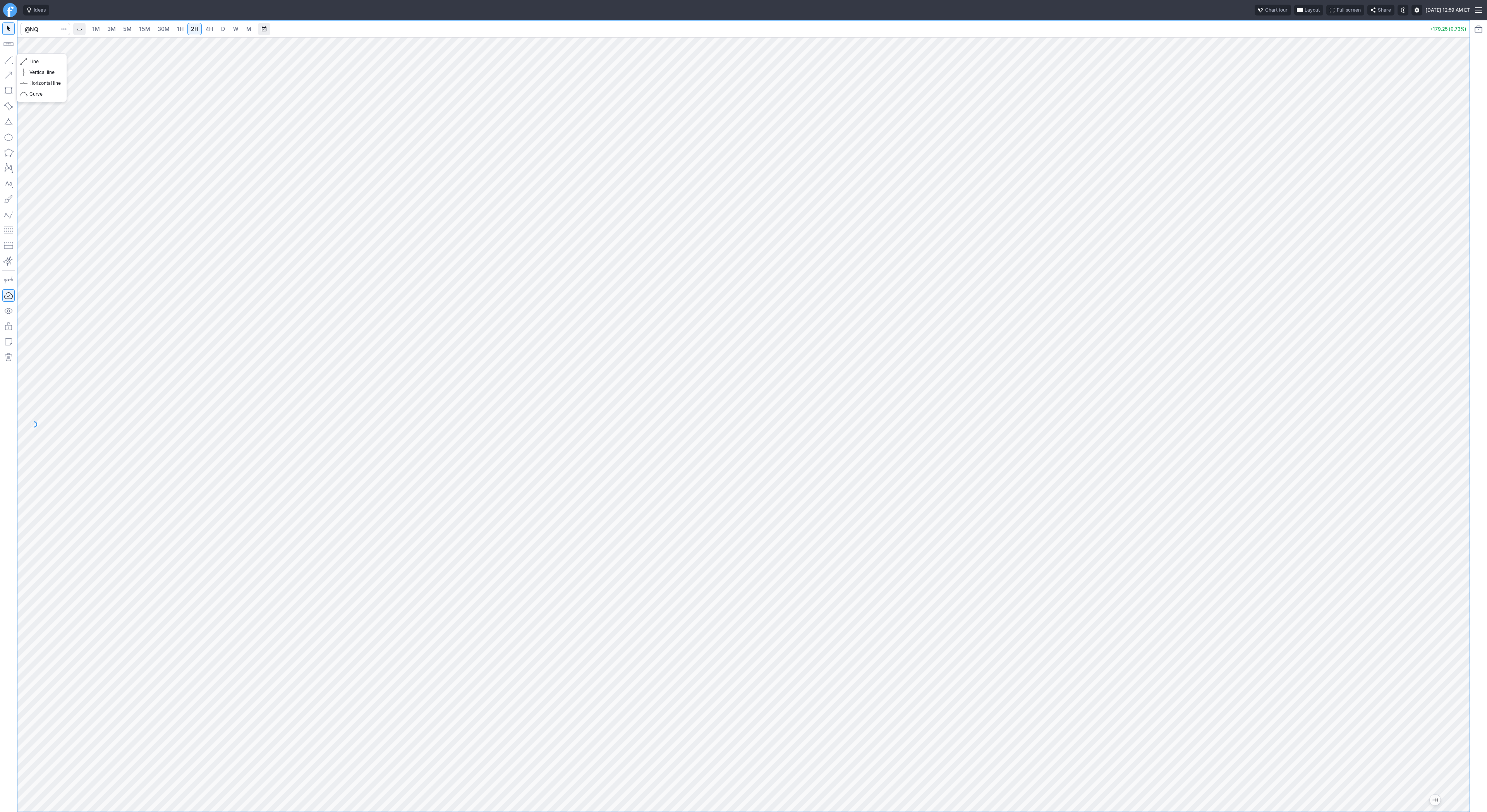
drag, startPoint x: 11, startPoint y: 56, endPoint x: 39, endPoint y: 79, distance: 36.2
click at [12, 57] on button "button" at bounding box center [8, 59] width 12 height 12
click at [158, 28] on span "30M" at bounding box center [163, 28] width 12 height 6
click at [4, 55] on button "button" at bounding box center [8, 59] width 12 height 12
click at [196, 29] on span "2H" at bounding box center [195, 28] width 8 height 6
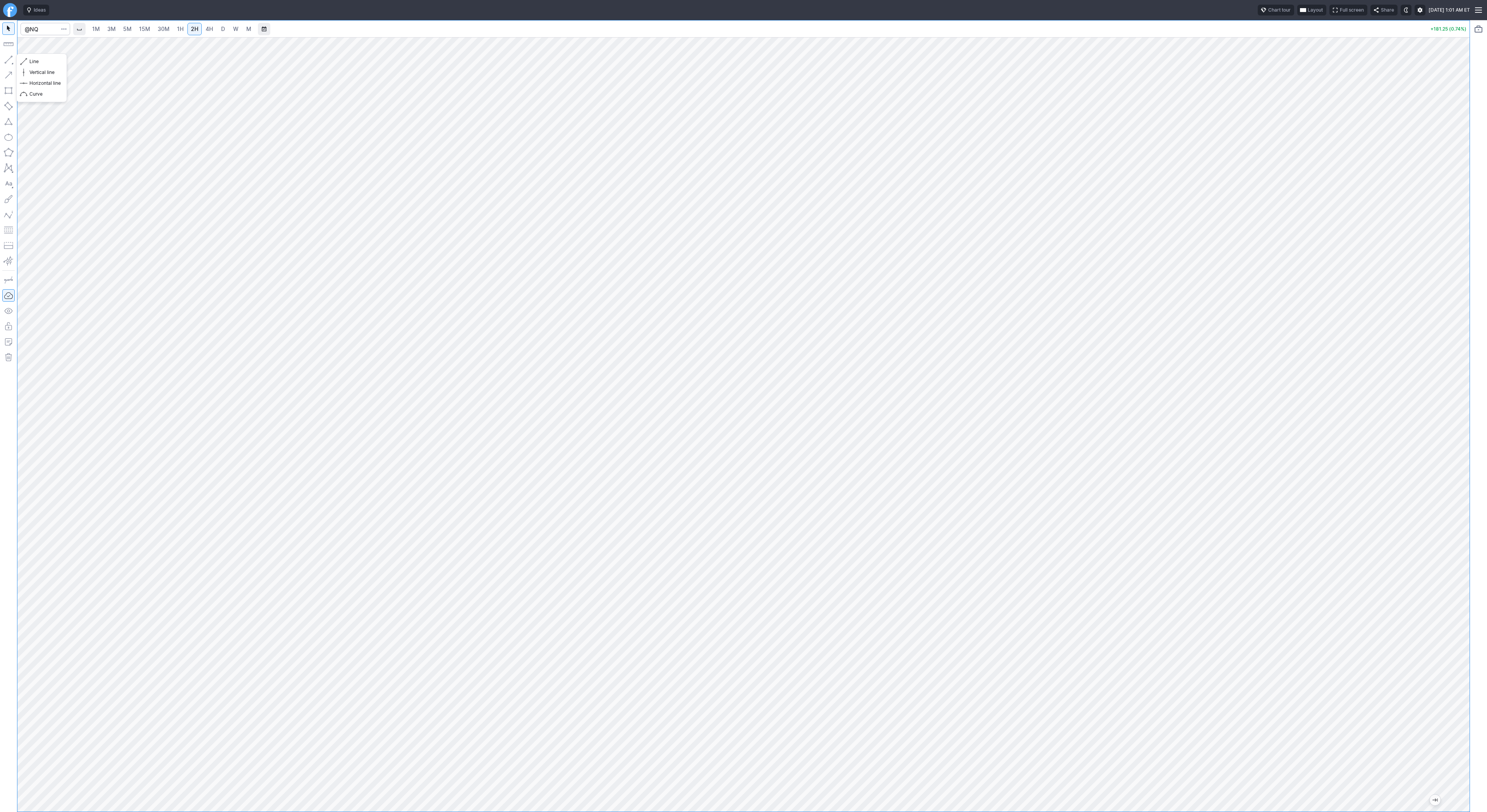
click at [9, 63] on button "button" at bounding box center [8, 59] width 12 height 12
click at [0, 189] on html "Ideas Chart tour Layout Full screen Share Thu SEP 18 2025 1:01 AM ET 1M 3M 5M 1…" at bounding box center [744, 406] width 1487 height 812
drag, startPoint x: 9, startPoint y: 58, endPoint x: 18, endPoint y: 80, distance: 23.8
click at [9, 59] on button "button" at bounding box center [8, 59] width 12 height 12
click at [5, 61] on button "button" at bounding box center [8, 59] width 12 height 12
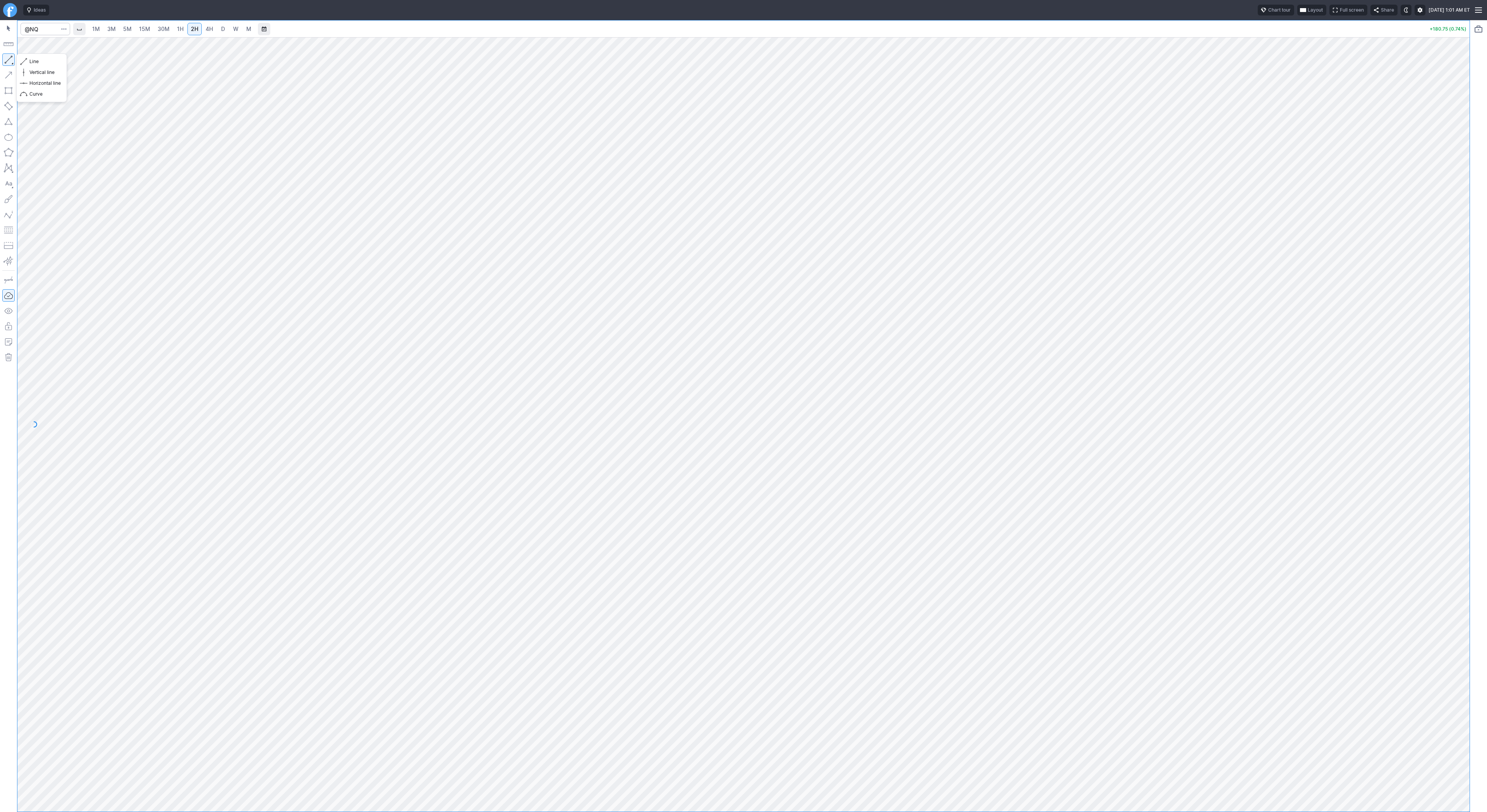
drag, startPoint x: 9, startPoint y: 60, endPoint x: 36, endPoint y: 98, distance: 46.6
click at [9, 60] on button "button" at bounding box center [8, 59] width 12 height 12
click at [12, 56] on button "button" at bounding box center [8, 59] width 12 height 12
click at [2, 272] on div "1M 3M 5M 15M 30M 1H 2H 4H D W M +180.75 (0.74%)" at bounding box center [735, 416] width 1470 height 792
click at [7, 61] on button "button" at bounding box center [8, 59] width 12 height 12
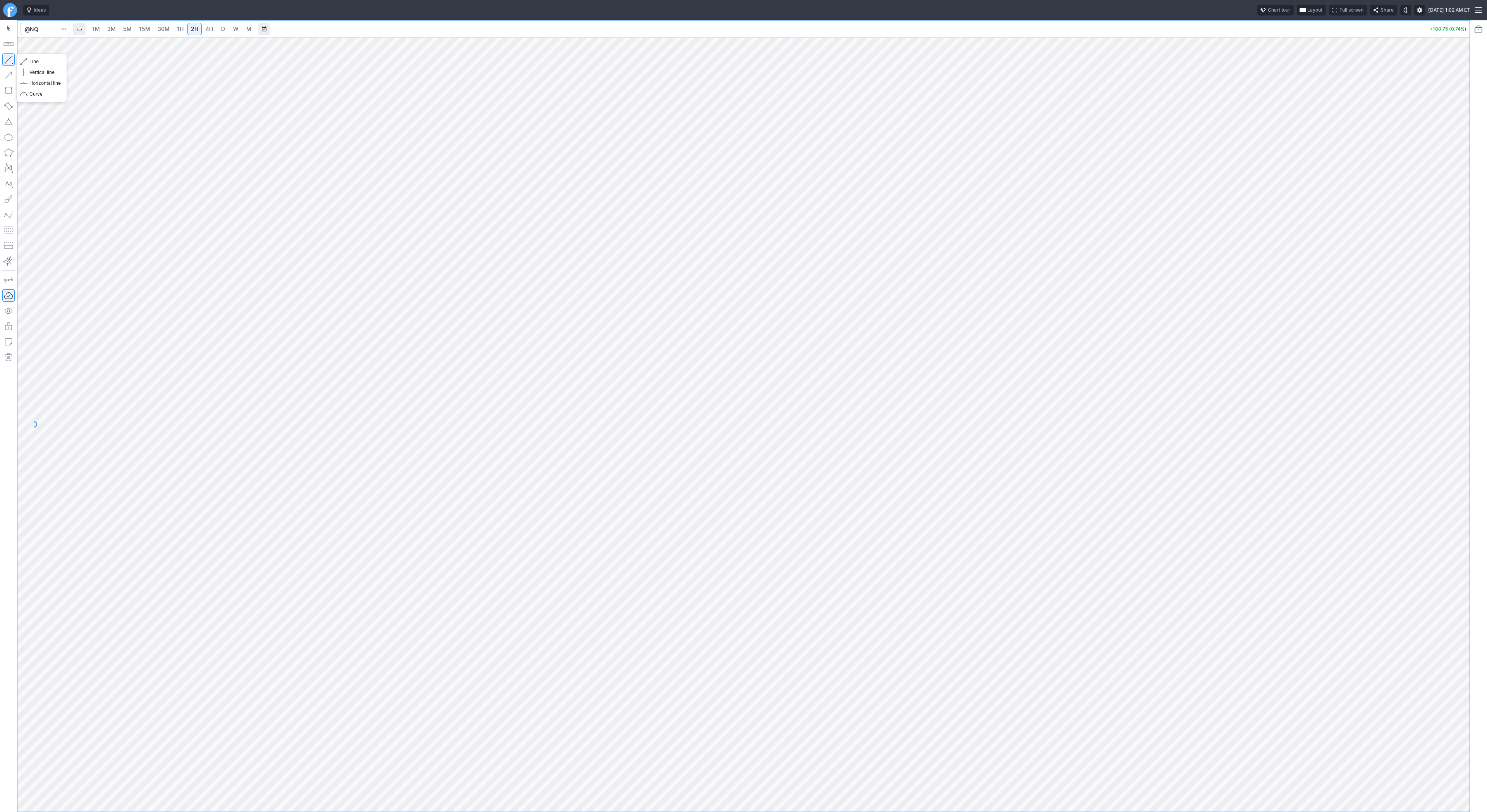
drag, startPoint x: 8, startPoint y: 58, endPoint x: 40, endPoint y: 100, distance: 52.8
click at [9, 58] on button "button" at bounding box center [8, 59] width 12 height 12
drag, startPoint x: 11, startPoint y: 59, endPoint x: 17, endPoint y: 93, distance: 34.5
click at [10, 59] on button "button" at bounding box center [8, 59] width 12 height 12
click at [160, 28] on span "30M" at bounding box center [163, 28] width 12 height 6
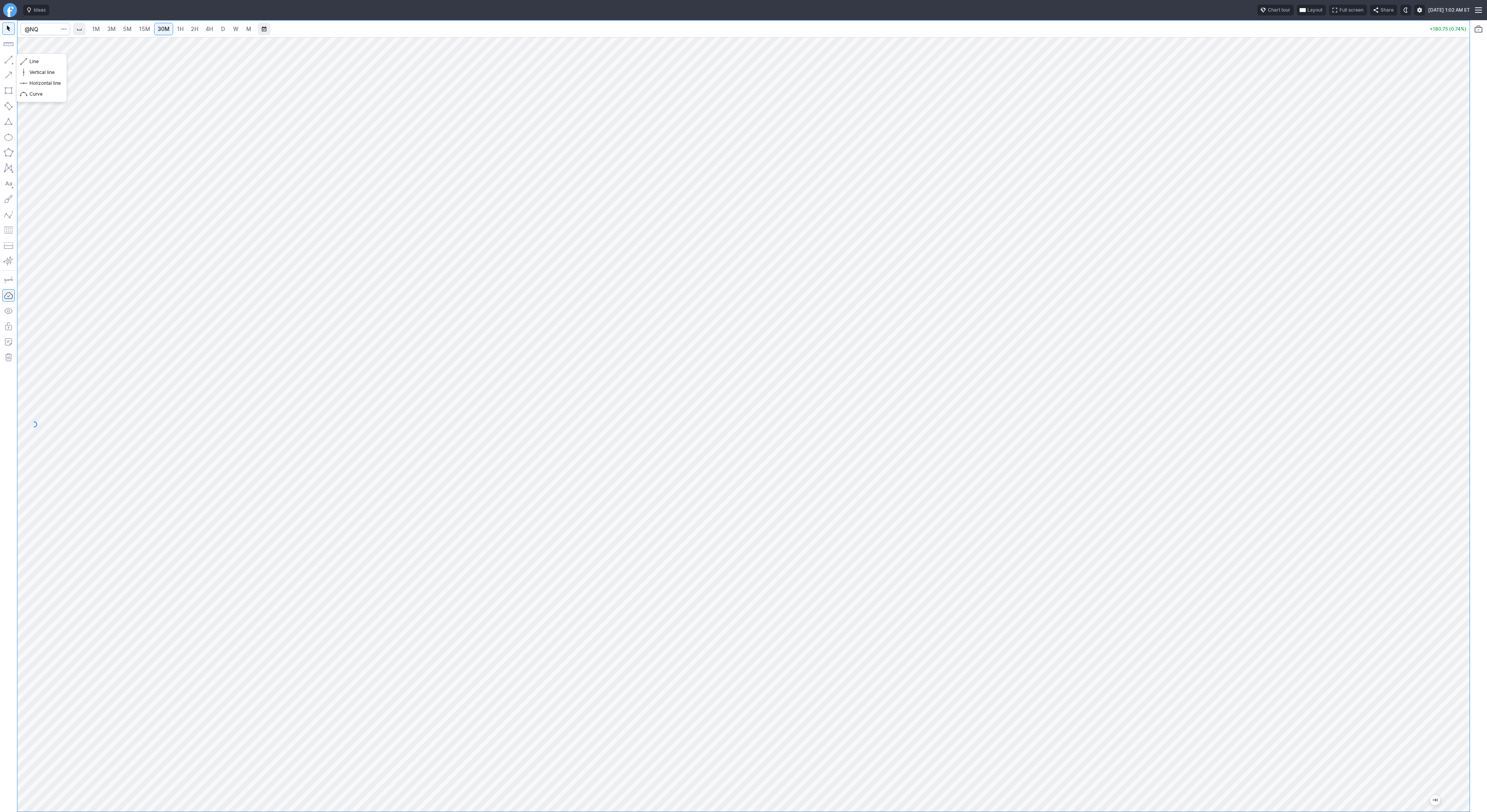
click at [9, 62] on button "button" at bounding box center [8, 59] width 12 height 12
click at [29, 62] on button "Line" at bounding box center [42, 61] width 45 height 11
click at [40, 27] on input "Search" at bounding box center [46, 29] width 50 height 12
type input "@es"
click at [183, 33] on link "1H" at bounding box center [180, 29] width 13 height 12
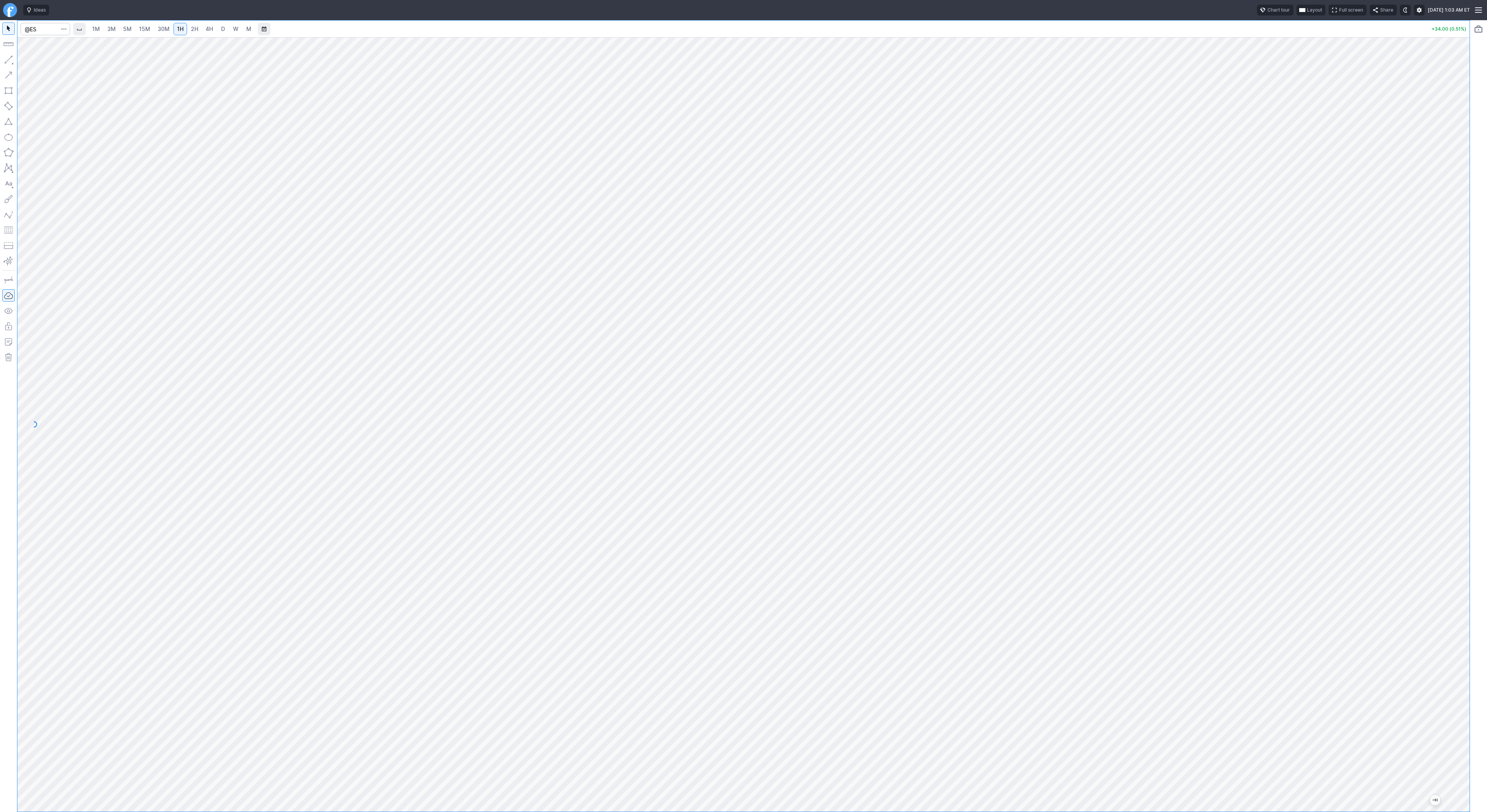
click at [1462, 527] on div at bounding box center [744, 424] width 1452 height 774
click at [10, 59] on button "button" at bounding box center [8, 59] width 12 height 12
click at [11, 61] on button "button" at bounding box center [8, 59] width 12 height 12
click at [36, 61] on span "Line" at bounding box center [45, 61] width 31 height 8
click at [10, 54] on button "button" at bounding box center [8, 59] width 12 height 12
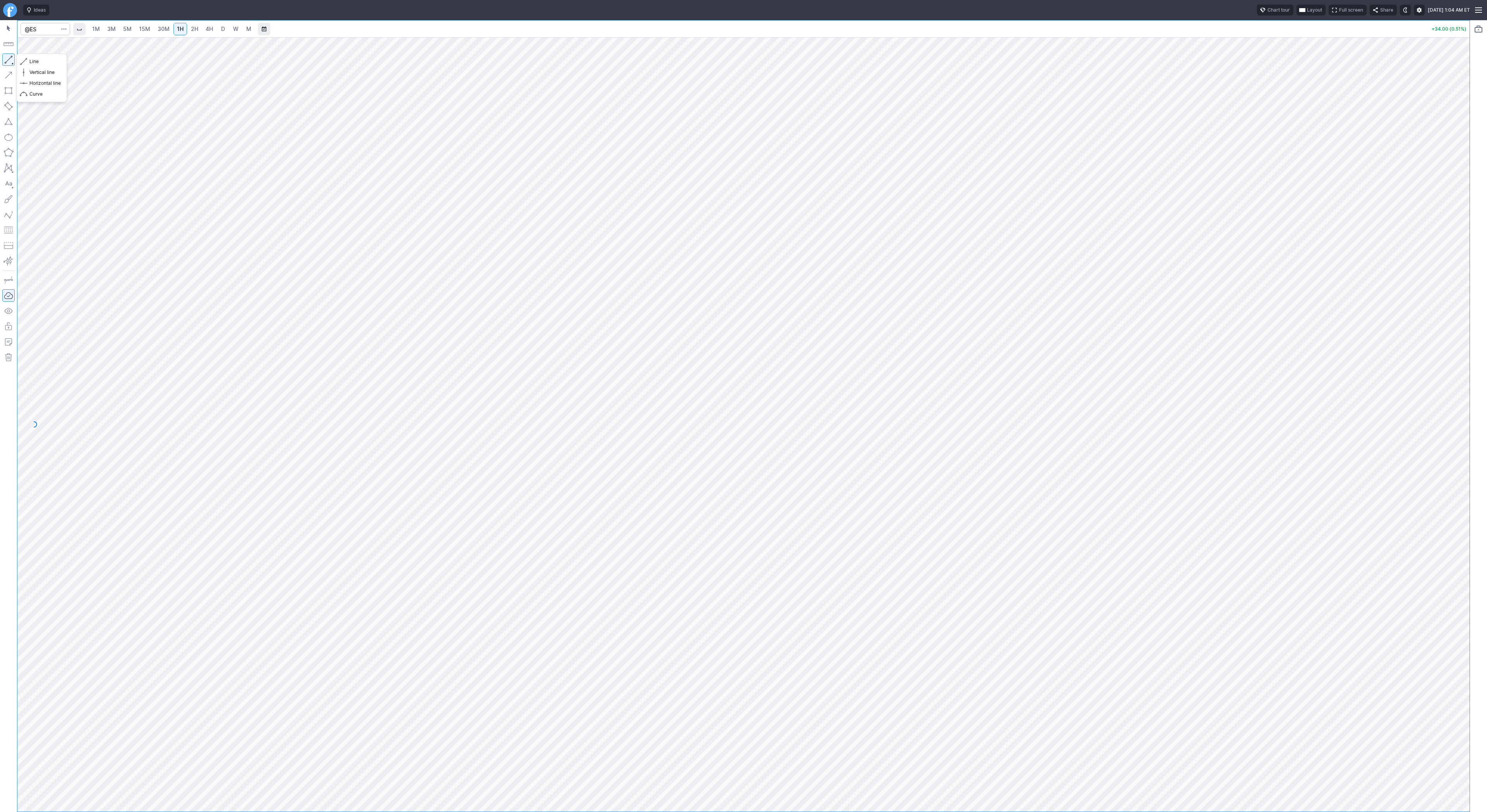
click at [8, 65] on button "button" at bounding box center [8, 59] width 12 height 12
click at [146, 27] on span "15M" at bounding box center [144, 28] width 11 height 6
click at [11, 60] on button "button" at bounding box center [8, 59] width 12 height 12
click at [162, 30] on span "30M" at bounding box center [163, 28] width 12 height 6
click at [177, 36] on div "1M 3M 5M 15M 30M 1H 2H 4H D W M" at bounding box center [171, 29] width 167 height 14
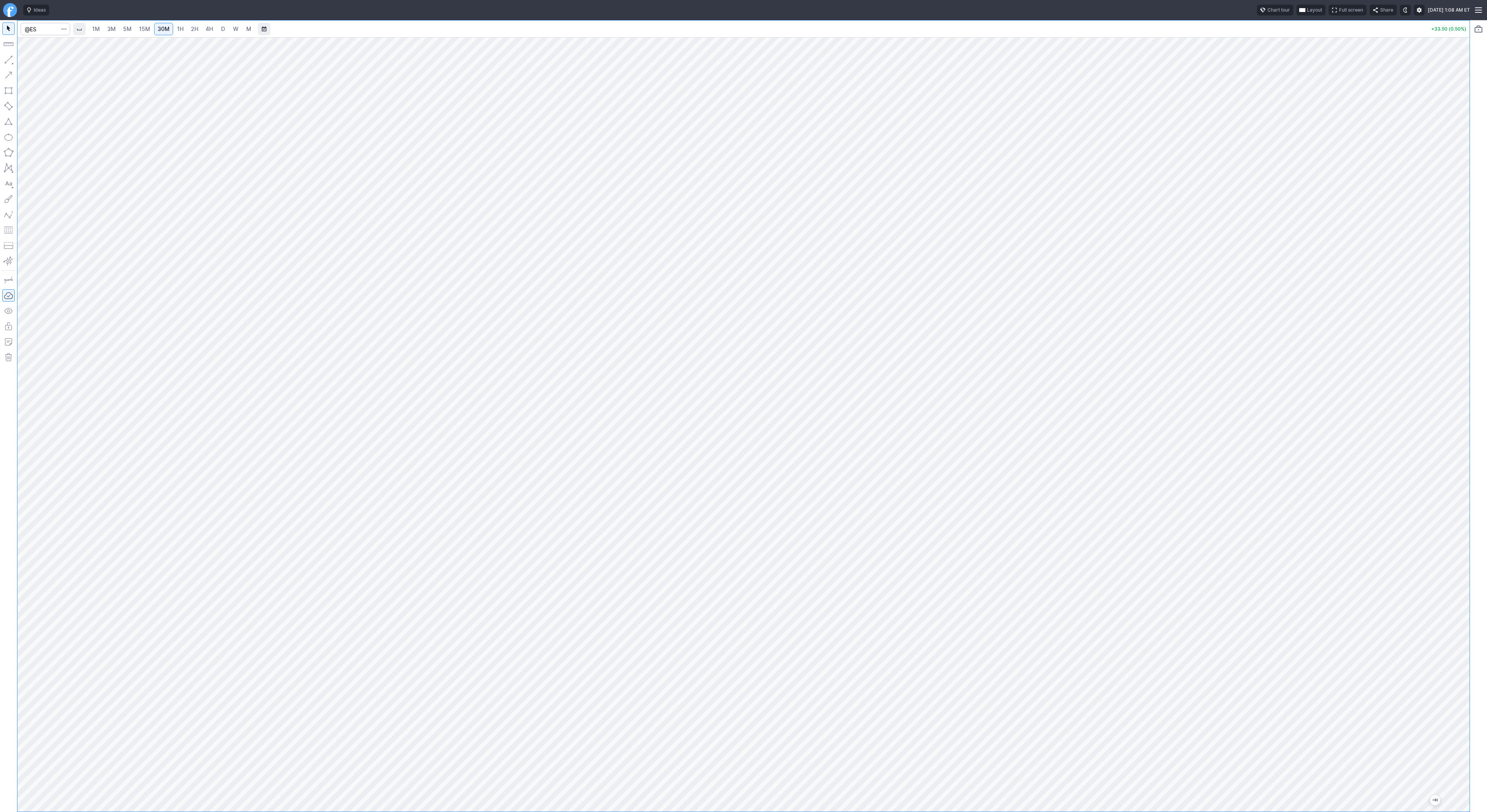
click at [177, 33] on link "1H" at bounding box center [180, 29] width 13 height 12
click at [14, 63] on button "button" at bounding box center [8, 59] width 12 height 12
click at [10, 61] on button "button" at bounding box center [8, 59] width 12 height 12
drag, startPoint x: 8, startPoint y: 59, endPoint x: 21, endPoint y: 86, distance: 30.0
click at [8, 61] on button "button" at bounding box center [8, 59] width 12 height 12
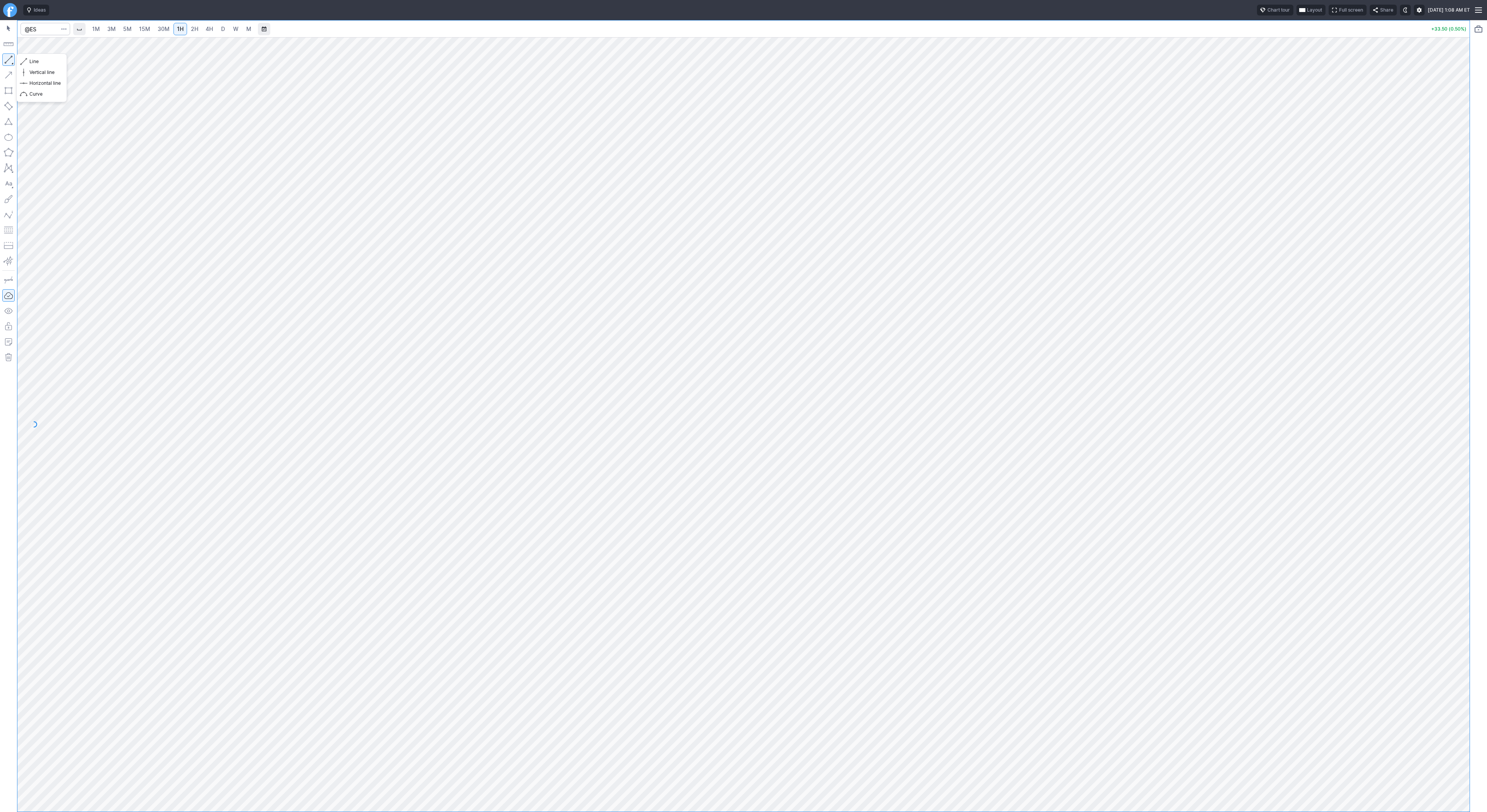
click at [11, 58] on button "button" at bounding box center [8, 59] width 12 height 12
click at [11, 63] on button "button" at bounding box center [8, 59] width 12 height 12
